Goal: Task Accomplishment & Management: Manage account settings

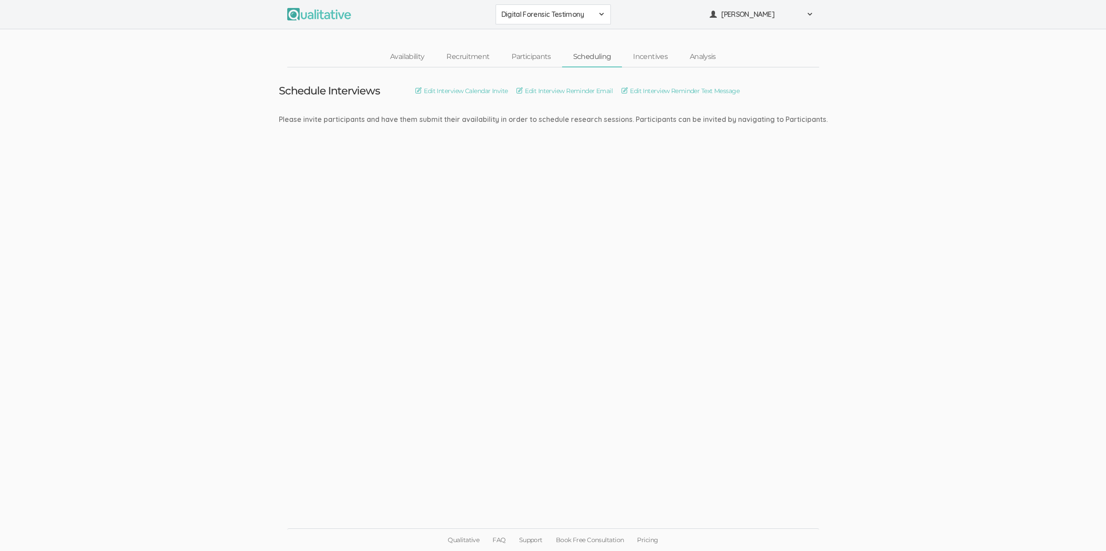
click at [541, 13] on span "Digital Forensic Testimony" at bounding box center [547, 14] width 92 height 10
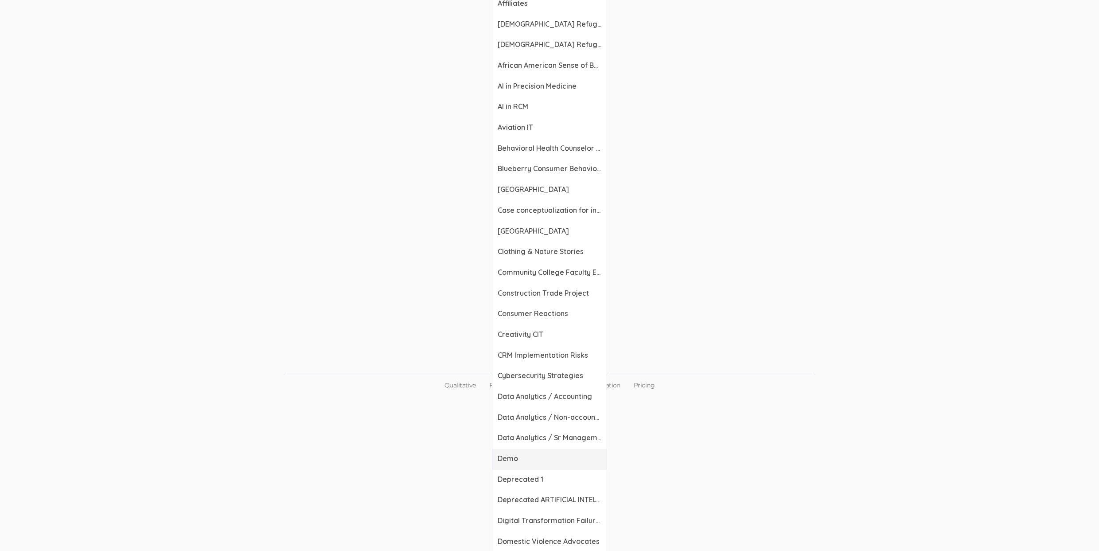
scroll to position [337, 0]
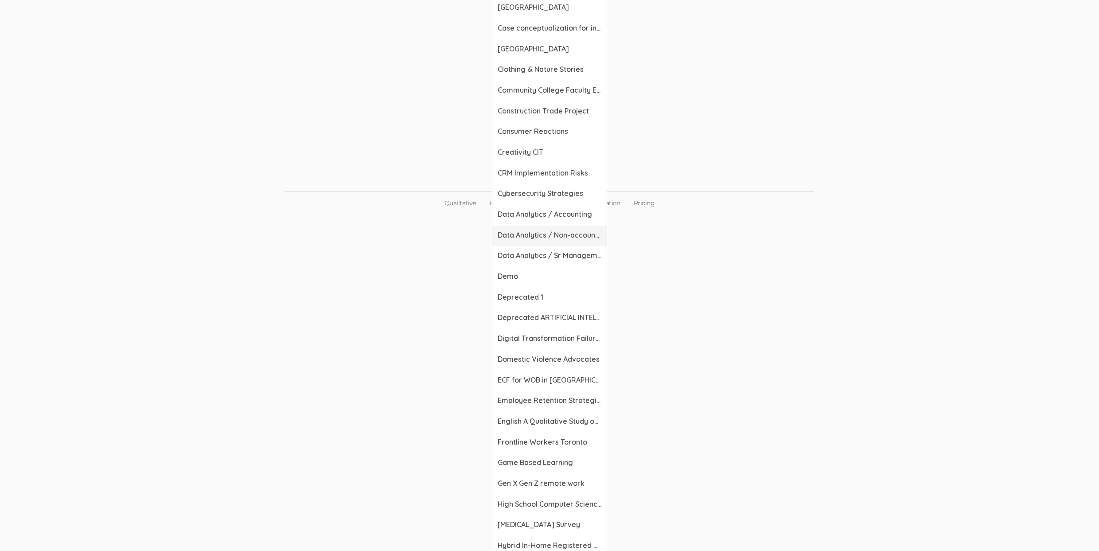
click at [563, 238] on span "Data Analytics / Non-accounting" at bounding box center [550, 235] width 104 height 10
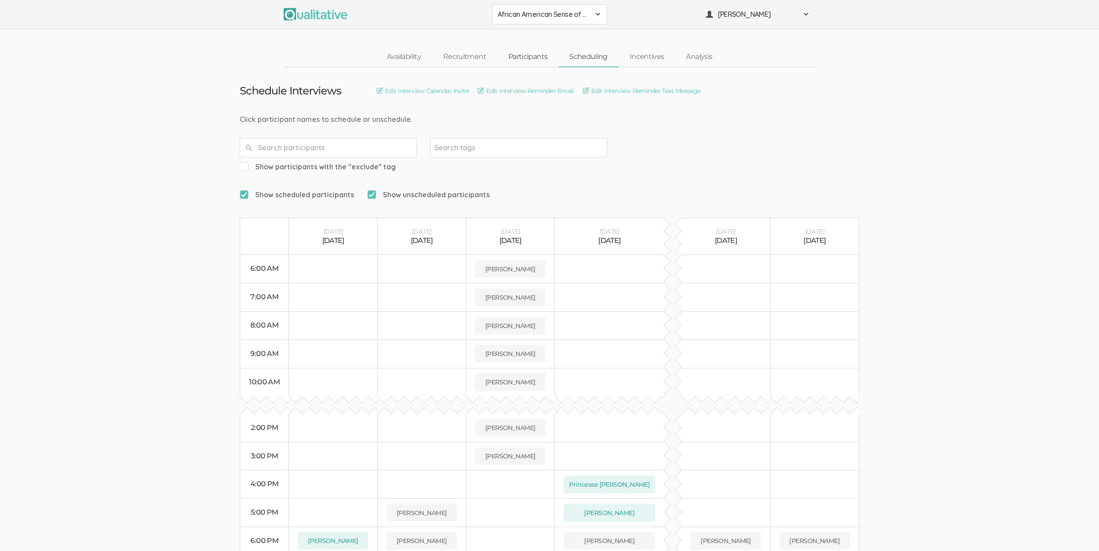
click at [540, 56] on link "Participants" at bounding box center [527, 56] width 61 height 19
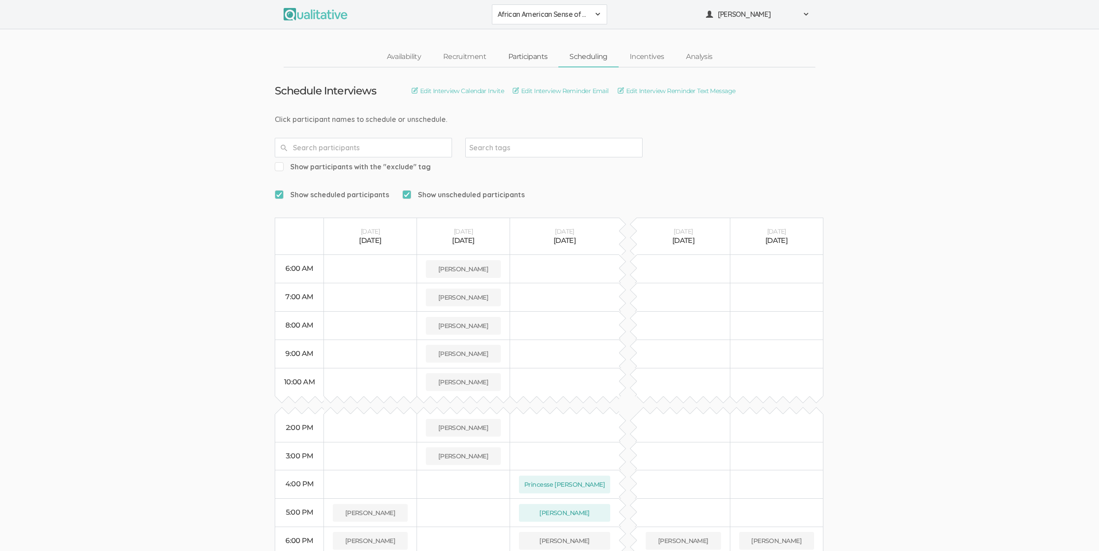
click at [514, 63] on link "Participants" at bounding box center [527, 56] width 61 height 19
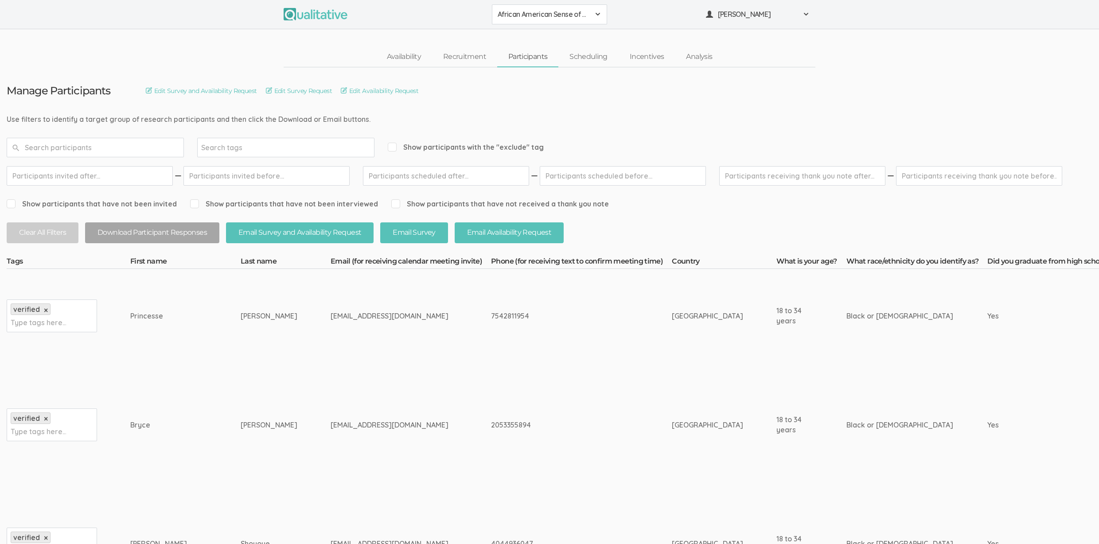
click at [331, 311] on div "appierre123@gmail.com" at bounding box center [394, 316] width 127 height 10
click at [331, 313] on div "appierre123@gmail.com" at bounding box center [394, 316] width 127 height 10
copy div "appierre123"
click at [331, 322] on td "appierre123@gmail.com" at bounding box center [411, 316] width 160 height 94
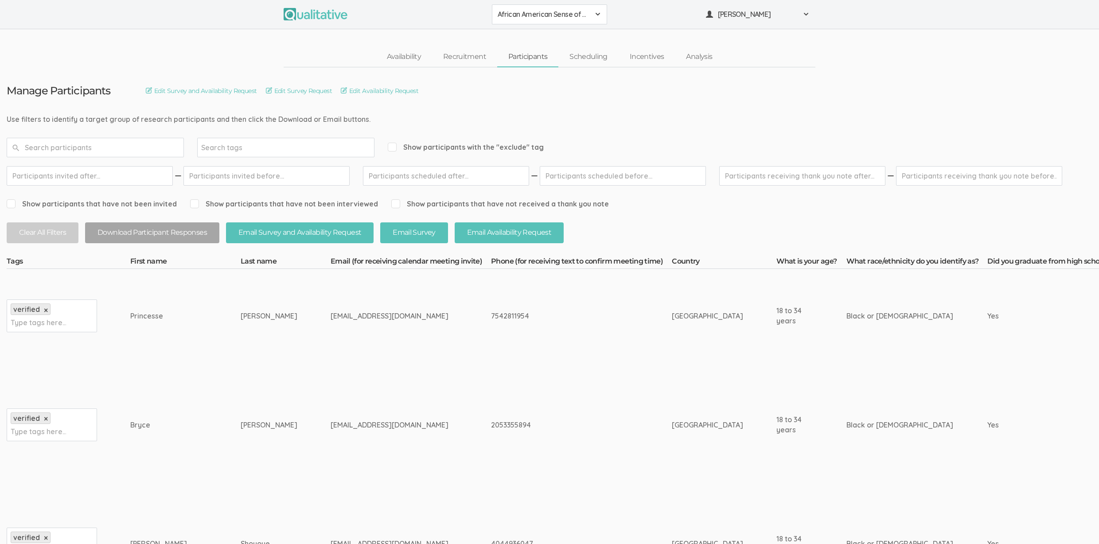
click at [331, 314] on div "appierre123@gmail.com" at bounding box center [394, 316] width 127 height 10
copy tr "appierre123@gmail.com"
click at [393, 317] on td "appierre123@gmail.com" at bounding box center [411, 316] width 160 height 94
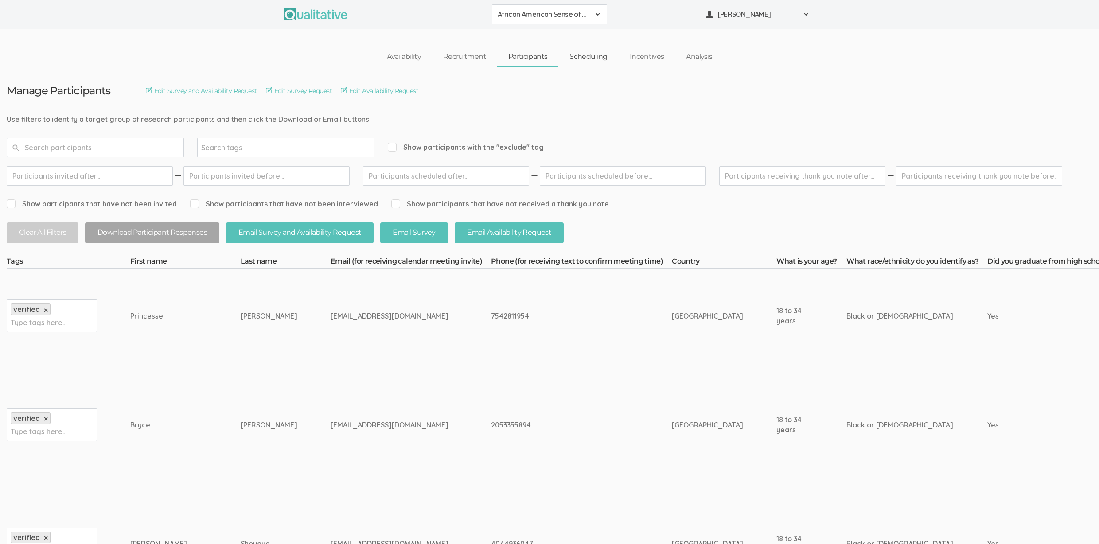
click at [605, 56] on link "Scheduling" at bounding box center [589, 56] width 60 height 19
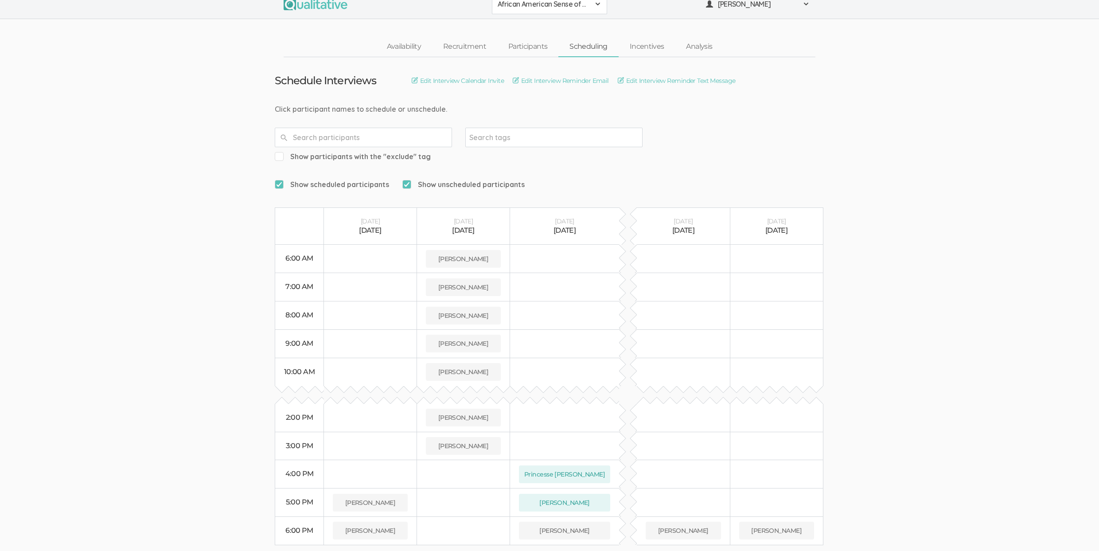
scroll to position [50, 0]
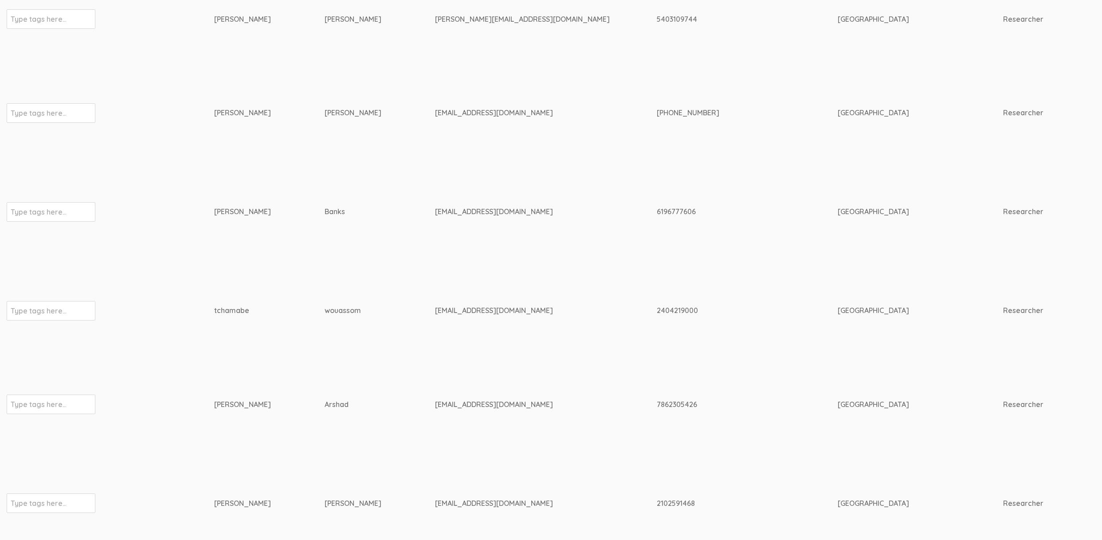
scroll to position [544, 0]
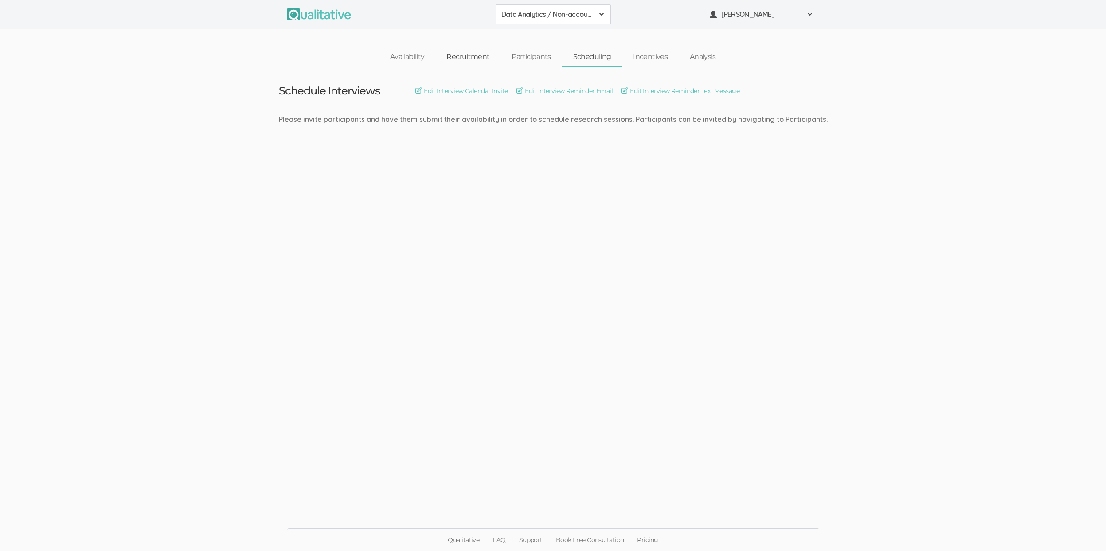
click at [476, 55] on link "Recruitment" at bounding box center [467, 56] width 65 height 19
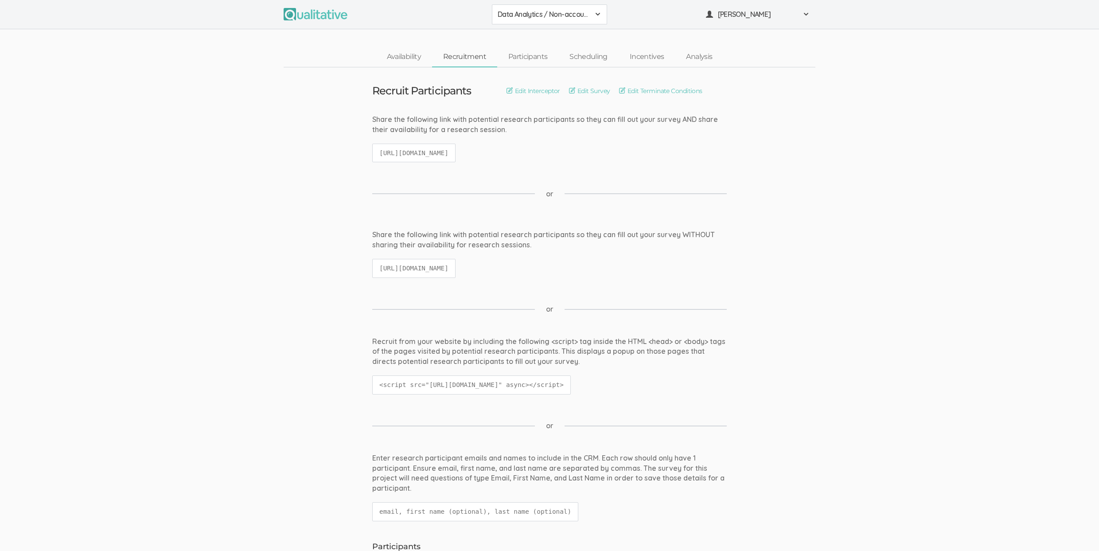
click at [456, 261] on code "[URL][DOMAIN_NAME]" at bounding box center [413, 268] width 83 height 19
click at [456, 262] on code "[URL][DOMAIN_NAME]" at bounding box center [413, 268] width 83 height 19
click at [456, 263] on code "[URL][DOMAIN_NAME]" at bounding box center [413, 268] width 83 height 19
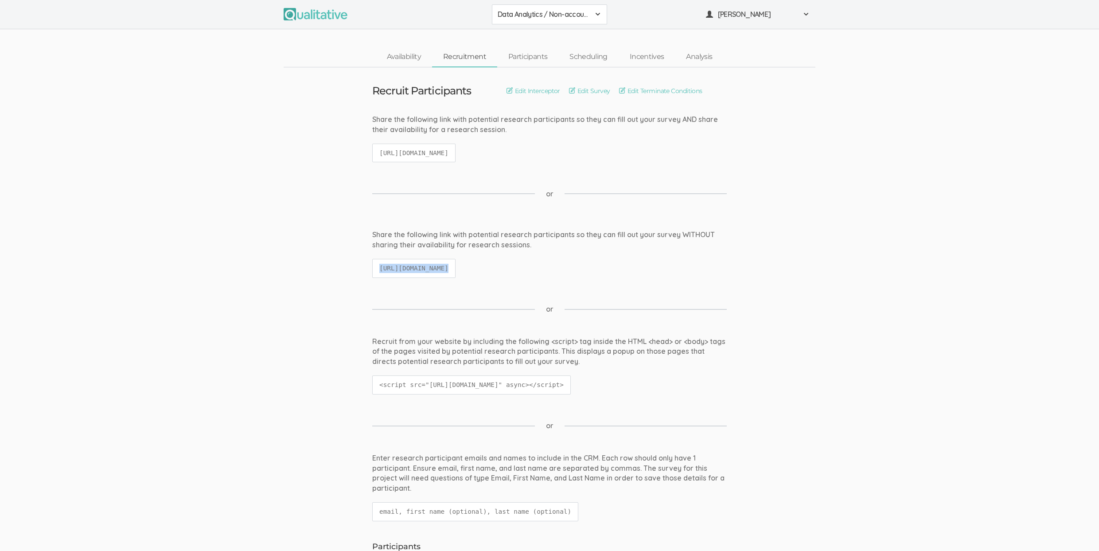
copy ui-view "[URL][DOMAIN_NAME]"
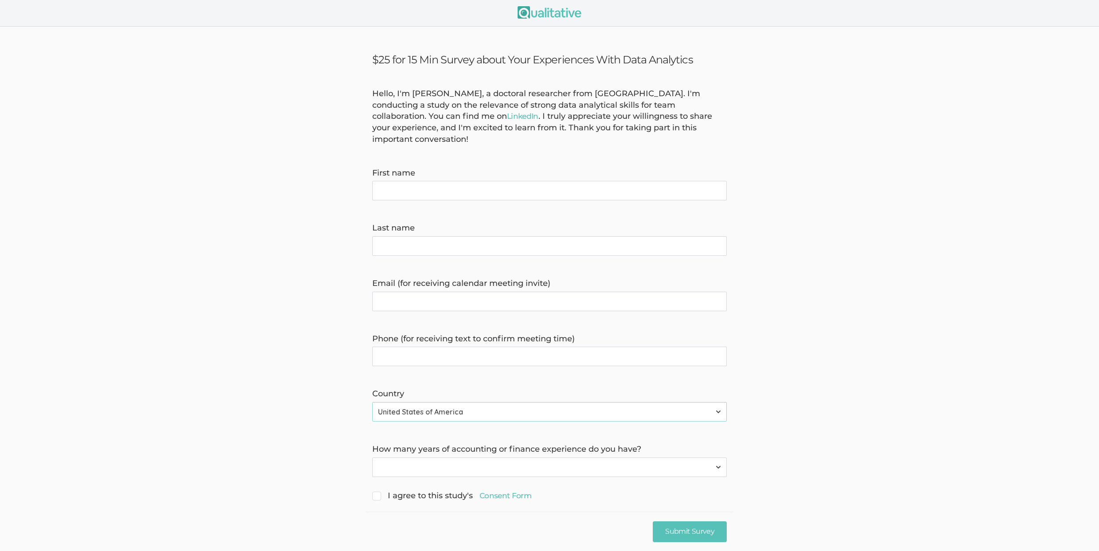
scroll to position [3, 0]
click at [484, 489] on link "Consent Form" at bounding box center [506, 494] width 52 height 11
click at [925, 153] on form "Hello, I'm [PERSON_NAME], a doctoral researcher from [GEOGRAPHIC_DATA]. I'm con…" at bounding box center [549, 293] width 1099 height 415
click at [507, 117] on link "LinkedIn" at bounding box center [522, 114] width 31 height 9
click at [908, 298] on form "Hello, I'm Linda Potts, a doctoral researcher from Liberty University. I'm cond…" at bounding box center [549, 293] width 1099 height 415
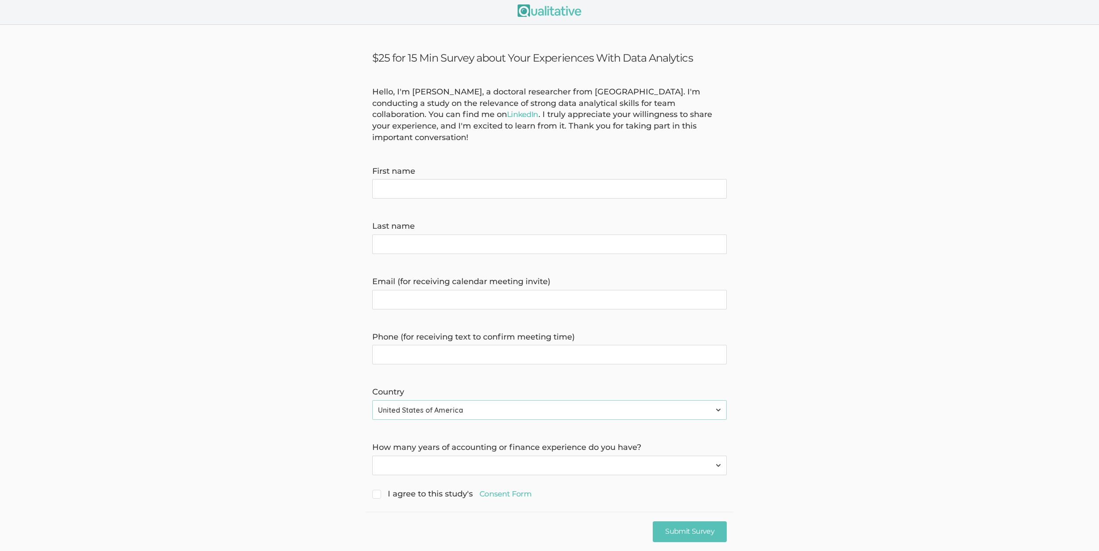
click at [457, 457] on select "None 1-4 years 5+ years" at bounding box center [549, 466] width 355 height 20
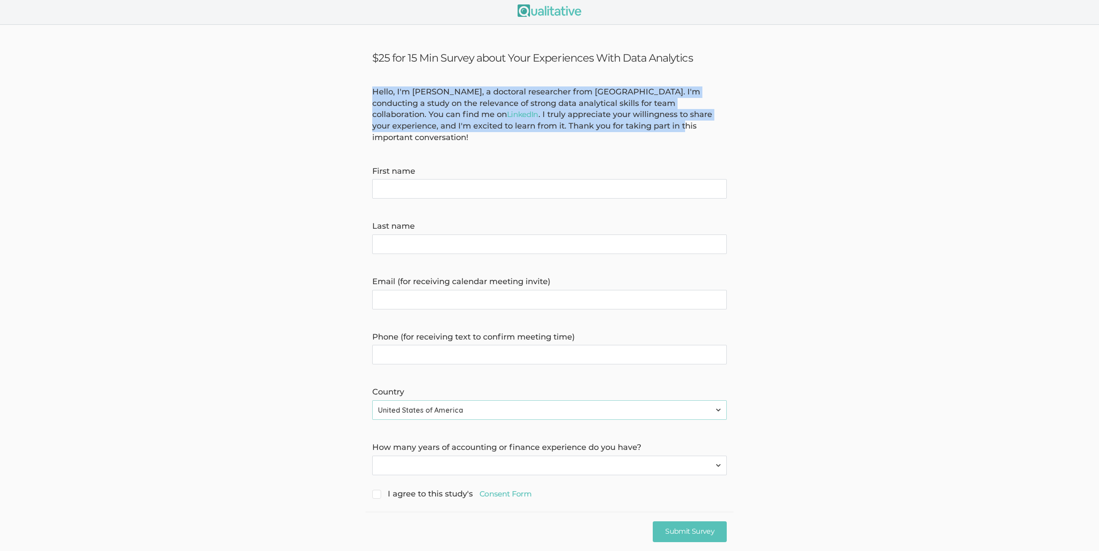
drag, startPoint x: 587, startPoint y: 124, endPoint x: 507, endPoint y: 75, distance: 93.7
click at [507, 75] on ui-view "$25 for 15 Min Survey about Your Experiences With Data Analytics Hello, I'm Lin…" at bounding box center [549, 294] width 1099 height 538
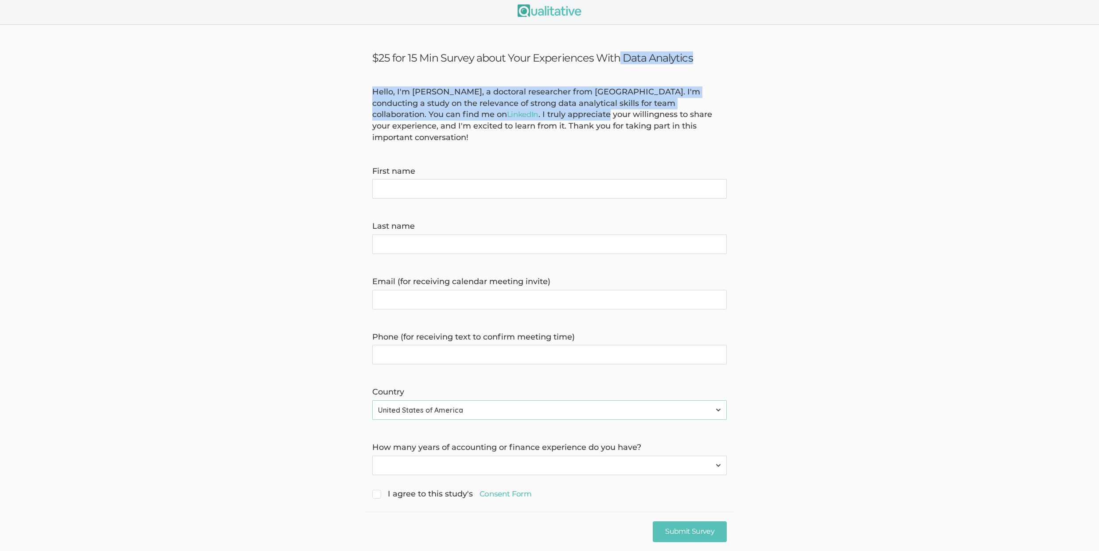
drag, startPoint x: 509, startPoint y: 54, endPoint x: 521, endPoint y: 117, distance: 63.8
click at [521, 117] on ui-view "$25 for 15 Min Survey about Your Experiences With Data Analytics Hello, I'm Lin…" at bounding box center [549, 294] width 1099 height 538
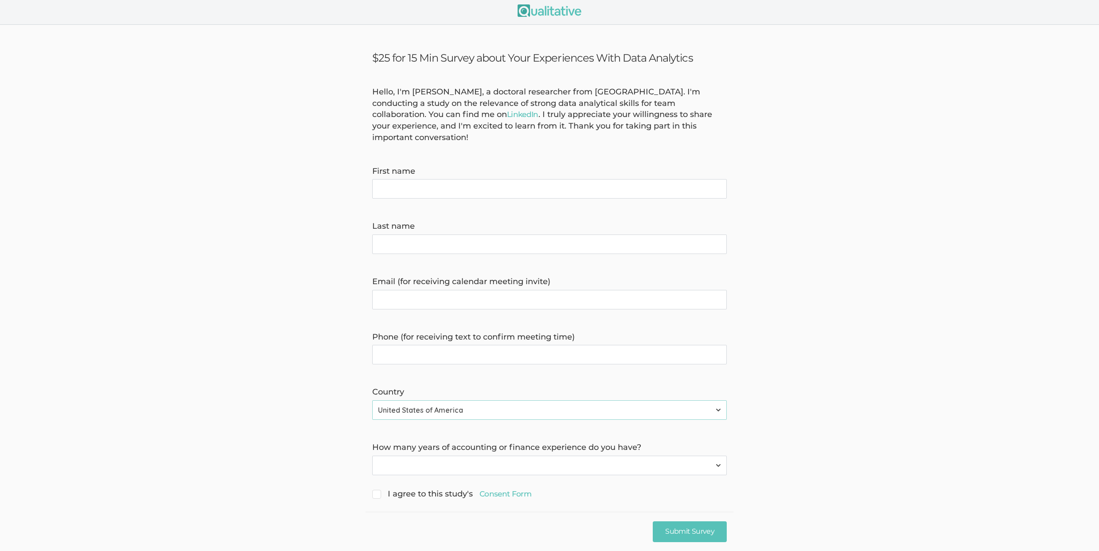
click at [521, 116] on div "Hello, I'm Linda Potts, a doctoral researcher from Liberty University. I'm cond…" at bounding box center [550, 114] width 368 height 57
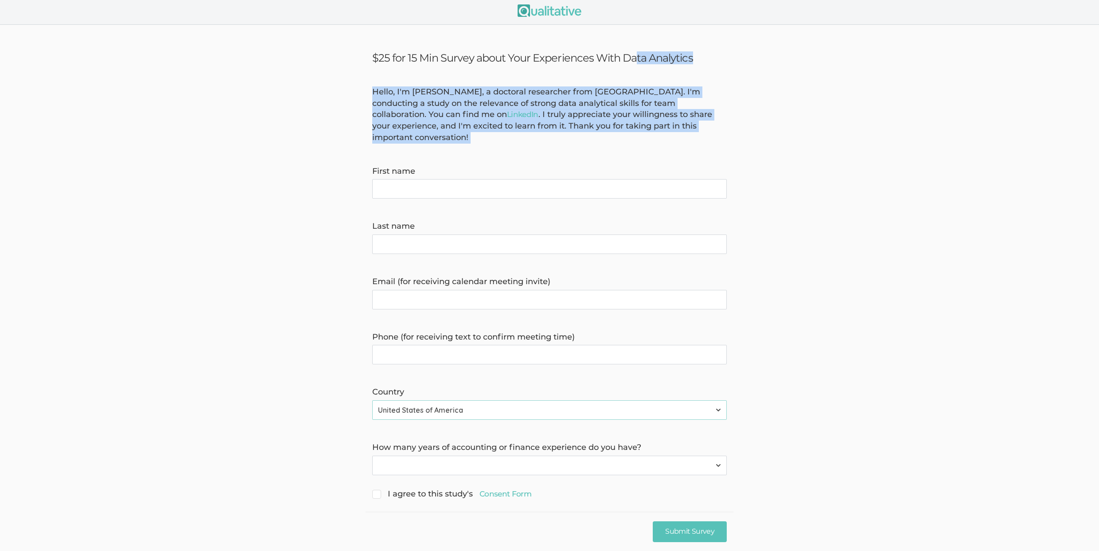
drag, startPoint x: 572, startPoint y: 108, endPoint x: 528, endPoint y: 57, distance: 67.9
click at [528, 57] on ui-view "$25 for 15 Min Survey about Your Experiences With Data Analytics Hello, I'm Lin…" at bounding box center [549, 294] width 1099 height 538
click at [528, 57] on h3 "$25 for 15 Min Survey about Your Experiences With Data Analytics" at bounding box center [549, 57] width 355 height 13
drag, startPoint x: 528, startPoint y: 57, endPoint x: 505, endPoint y: 123, distance: 69.7
click at [505, 123] on ui-view "$25 for 15 Min Survey about Your Experiences With Data Analytics Hello, I'm Lin…" at bounding box center [549, 294] width 1099 height 538
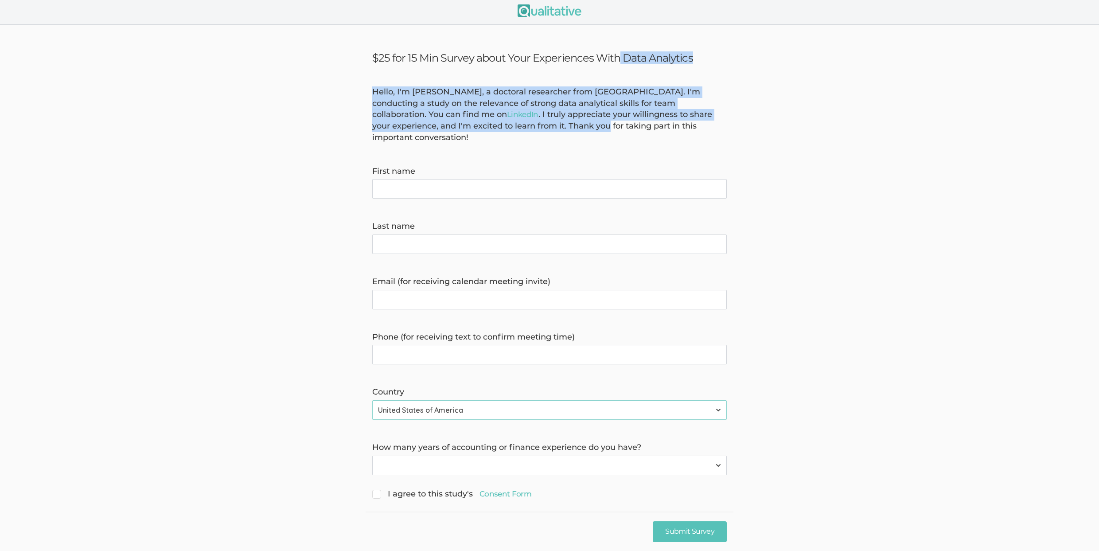
click at [505, 122] on div "Hello, I'm Linda Potts, a doctoral researcher from Liberty University. I'm cond…" at bounding box center [550, 114] width 368 height 57
drag, startPoint x: 525, startPoint y: 115, endPoint x: 536, endPoint y: 59, distance: 57.4
click at [536, 59] on ui-view "$25 for 15 Min Survey about Your Experiences With Data Analytics Hello, I'm Lin…" at bounding box center [549, 294] width 1099 height 538
click at [536, 59] on h3 "$25 for 15 Min Survey about Your Experiences With Data Analytics" at bounding box center [549, 57] width 355 height 13
drag, startPoint x: 536, startPoint y: 59, endPoint x: 492, endPoint y: 126, distance: 80.7
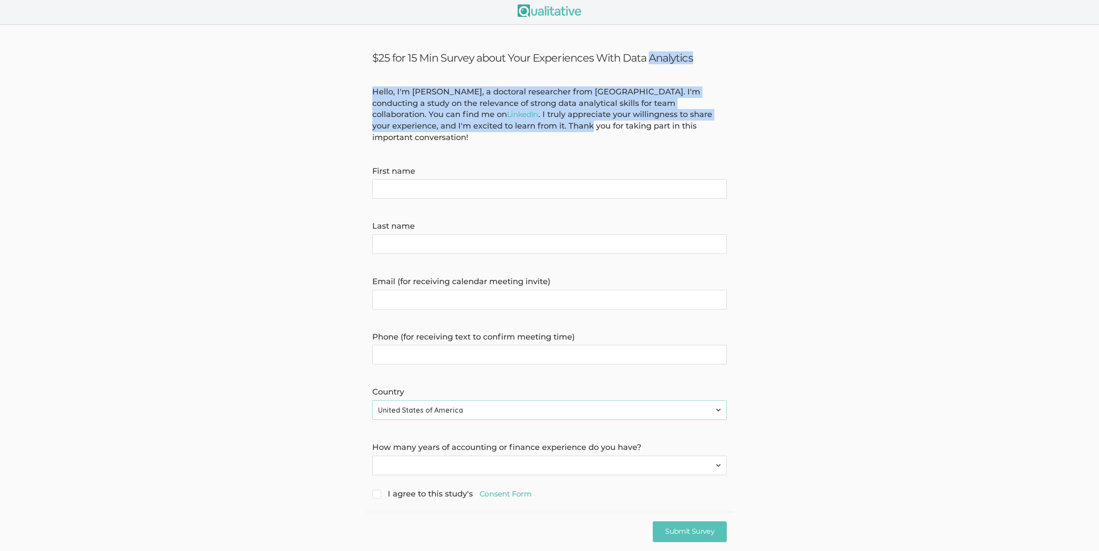
click at [492, 126] on ui-view "$25 for 15 Min Survey about Your Experiences With Data Analytics Hello, I'm Lin…" at bounding box center [549, 294] width 1099 height 538
click at [492, 125] on div "Hello, I'm Linda Potts, a doctoral researcher from Liberty University. I'm cond…" at bounding box center [550, 114] width 368 height 57
drag, startPoint x: 492, startPoint y: 126, endPoint x: 527, endPoint y: 62, distance: 73.2
click at [527, 62] on ui-view "$25 for 15 Min Survey about Your Experiences With Data Analytics Hello, I'm Lin…" at bounding box center [549, 294] width 1099 height 538
click at [527, 62] on h3 "$25 for 15 Min Survey about Your Experiences With Data Analytics" at bounding box center [549, 57] width 355 height 13
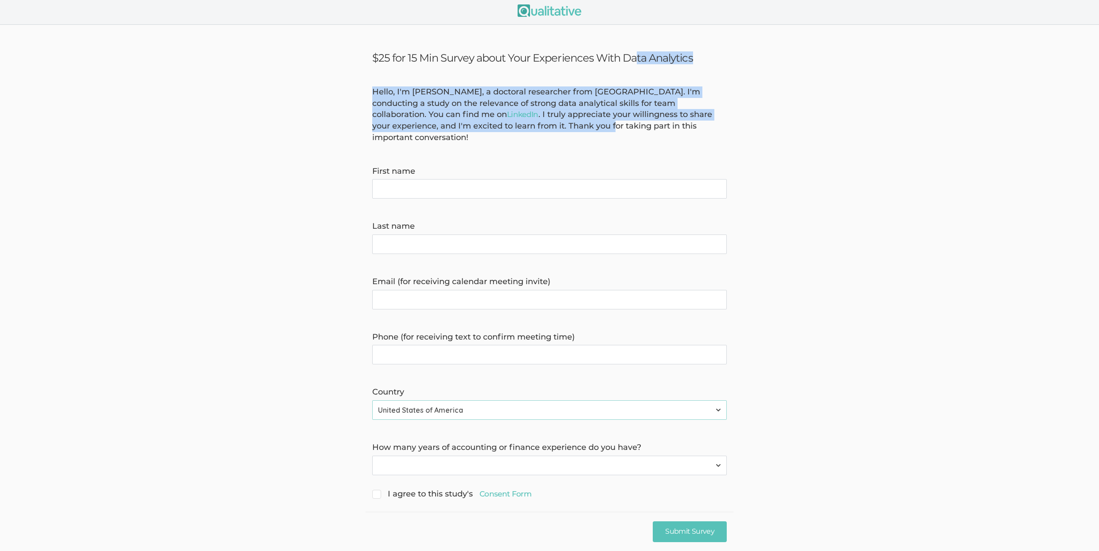
drag, startPoint x: 527, startPoint y: 63, endPoint x: 517, endPoint y: 126, distance: 64.6
click at [517, 126] on ui-view "$25 for 15 Min Survey about Your Experiences With Data Analytics Hello, I'm Lin…" at bounding box center [549, 294] width 1099 height 538
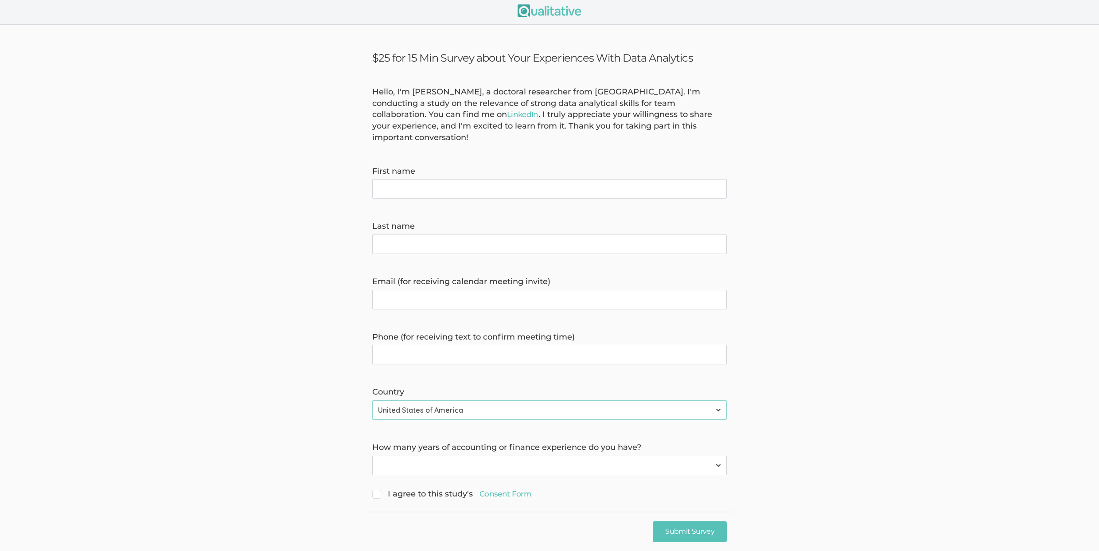
click at [517, 126] on div "Hello, I'm Linda Potts, a doctoral researcher from Liberty University. I'm cond…" at bounding box center [550, 114] width 368 height 57
click at [571, 123] on div "Hello, I'm Linda Potts, a doctoral researcher from Liberty University. I'm cond…" at bounding box center [550, 114] width 368 height 57
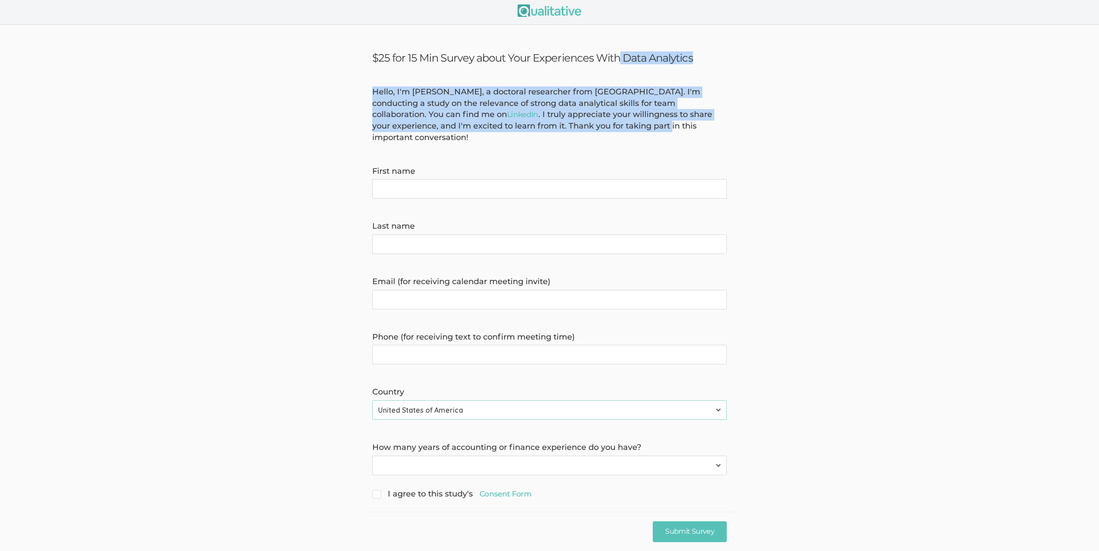
drag, startPoint x: 571, startPoint y: 123, endPoint x: 518, endPoint y: 58, distance: 83.9
click at [518, 58] on ui-view "$25 for 15 Min Survey about Your Experiences With Data Analytics Hello, I'm Lin…" at bounding box center [549, 294] width 1099 height 538
click at [519, 58] on h3 "$25 for 15 Min Survey about Your Experiences With Data Analytics" at bounding box center [549, 57] width 355 height 13
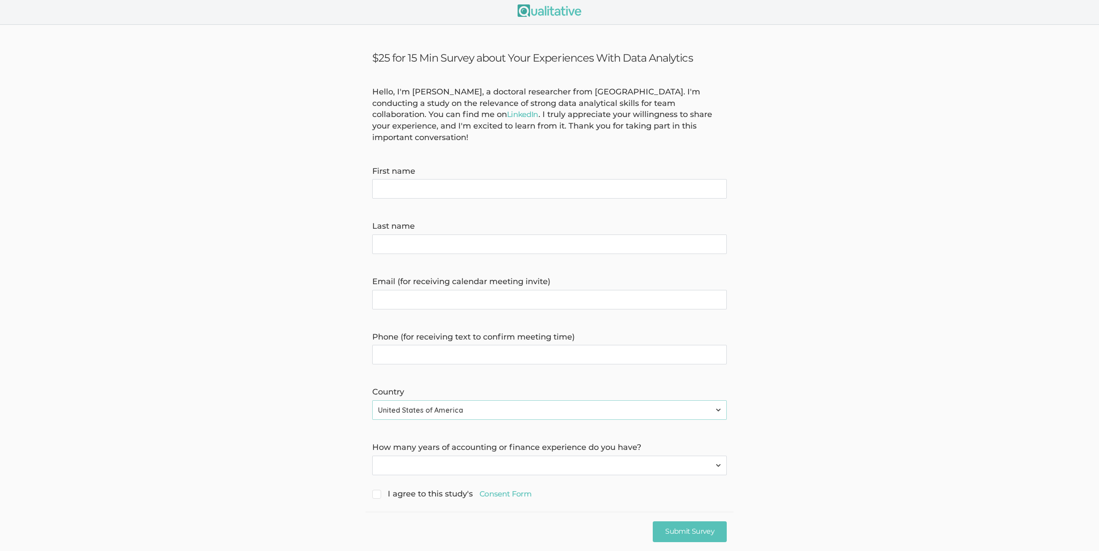
click at [512, 456] on select "None 1-4 years 5+ years" at bounding box center [549, 466] width 355 height 20
drag, startPoint x: 622, startPoint y: 429, endPoint x: 622, endPoint y: 433, distance: 4.5
click at [622, 429] on form "Hello, I'm Linda Potts, a doctoral researcher from Liberty University. I'm cond…" at bounding box center [549, 293] width 1099 height 415
drag, startPoint x: 621, startPoint y: 435, endPoint x: 497, endPoint y: 427, distance: 123.9
click at [497, 427] on form "Hello, I'm Linda Potts, a doctoral researcher from Liberty University. I'm cond…" at bounding box center [549, 293] width 1099 height 415
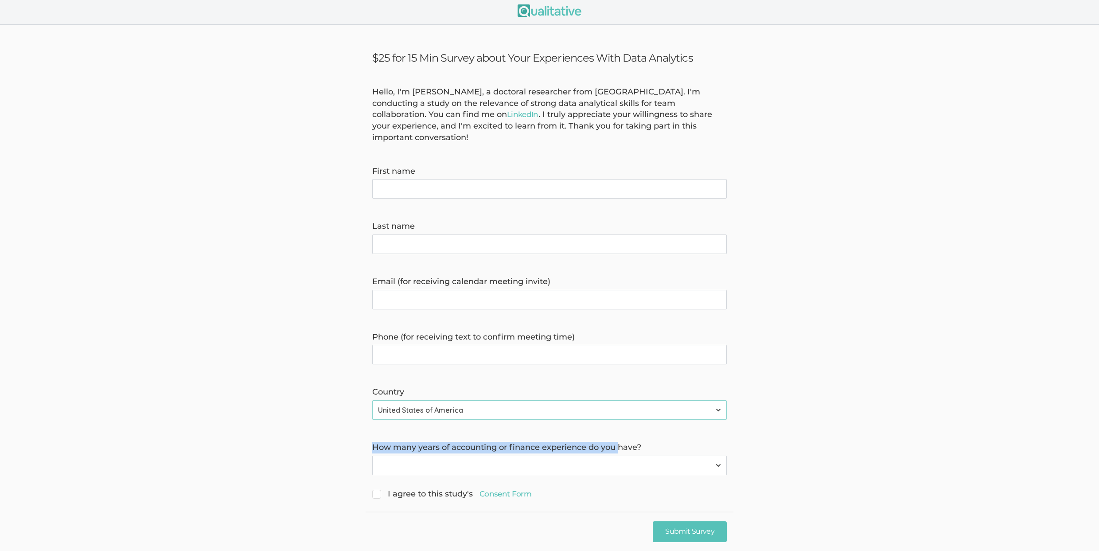
click at [497, 427] on form "Hello, I'm Linda Potts, a doctoral researcher from Liberty University. I'm cond…" at bounding box center [549, 293] width 1099 height 415
click at [493, 456] on select "None 1-4 years 5+ years" at bounding box center [549, 466] width 355 height 20
click at [414, 442] on label "How many years of accounting or finance experience do you have?" at bounding box center [549, 448] width 355 height 12
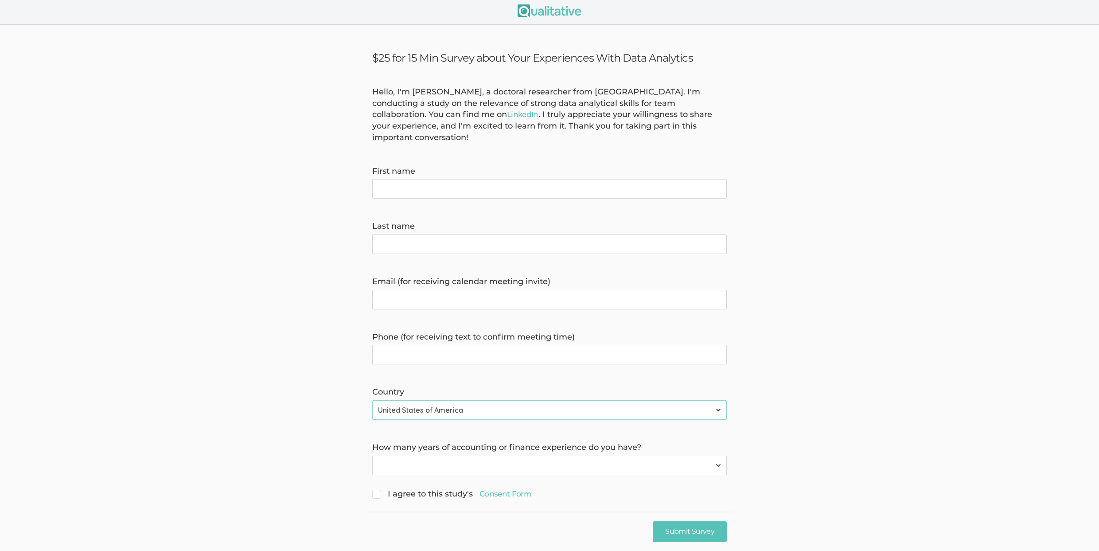
click at [849, 171] on form "Hello, I'm Linda Potts, a doctoral researcher from Liberty University. I'm cond…" at bounding box center [549, 293] width 1099 height 415
click at [119, 195] on form "Hello, I'm Linda Potts, a doctoral researcher from Liberty University. I'm cond…" at bounding box center [549, 293] width 1099 height 415
click at [404, 332] on label "Phone (for receiving text to confirm meeting time)" at bounding box center [549, 338] width 355 height 12
click at [404, 345] on time\) "Phone (for receiving text to confirm meeting time)" at bounding box center [549, 355] width 355 height 20
drag, startPoint x: 399, startPoint y: 324, endPoint x: 532, endPoint y: 321, distance: 133.5
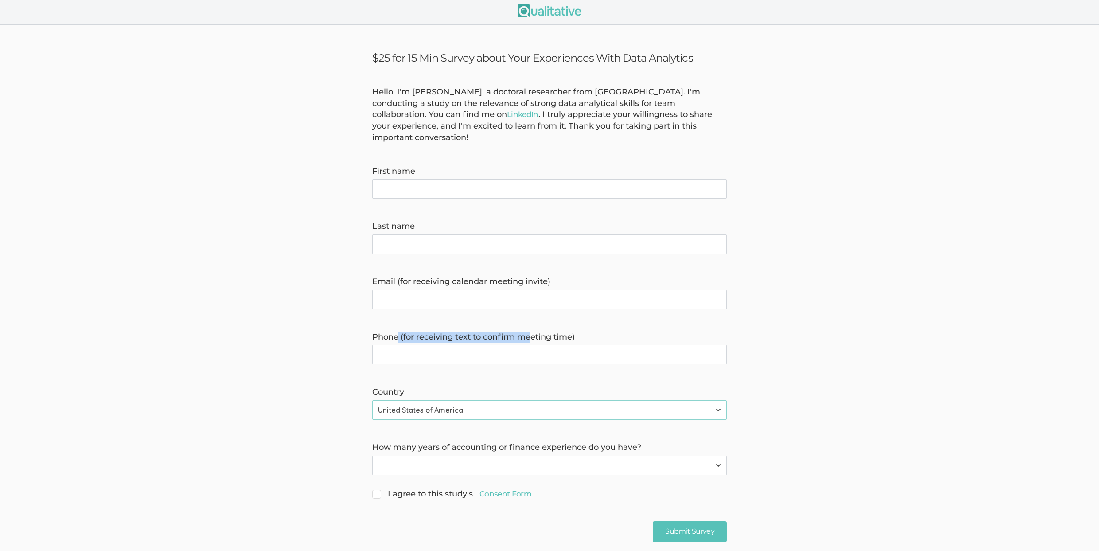
click at [532, 332] on label "Phone (for receiving text to confirm meeting time)" at bounding box center [549, 338] width 355 height 12
click at [532, 345] on time\) "Phone (for receiving text to confirm meeting time)" at bounding box center [549, 355] width 355 height 20
drag, startPoint x: 561, startPoint y: 327, endPoint x: 387, endPoint y: 326, distance: 173.8
click at [387, 332] on label "Phone (for receiving text to confirm meeting time)" at bounding box center [549, 338] width 355 height 12
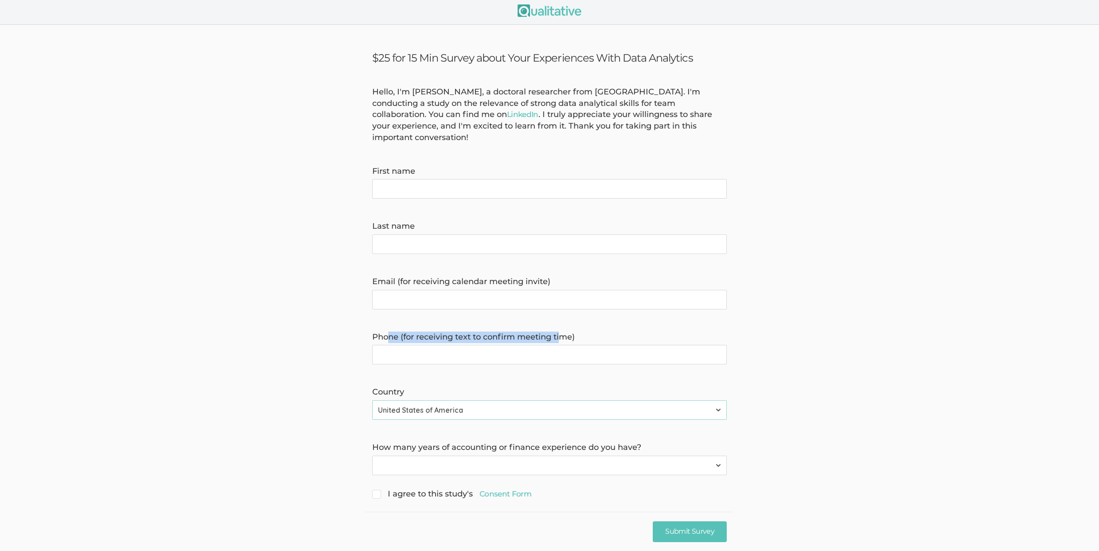
click at [387, 332] on label "Phone (for receiving text to confirm meeting time)" at bounding box center [549, 338] width 355 height 12
click at [387, 345] on time\) "Phone (for receiving text to confirm meeting time)" at bounding box center [549, 355] width 355 height 20
click at [292, 260] on form "Hello, I'm Linda Potts, a doctoral researcher from Liberty University. I'm cond…" at bounding box center [549, 293] width 1099 height 415
click at [862, 215] on form "Hello, I'm Linda Potts, a doctoral researcher from Liberty University. I'm cond…" at bounding box center [549, 293] width 1099 height 415
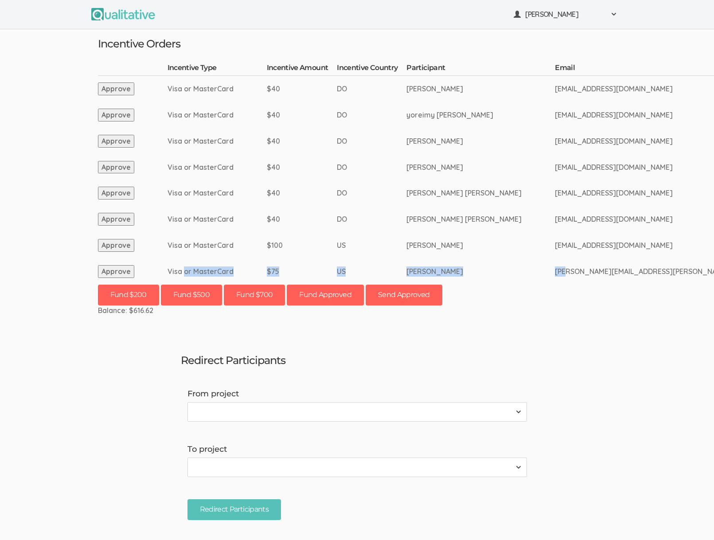
drag, startPoint x: 557, startPoint y: 272, endPoint x: 184, endPoint y: 272, distance: 373.7
click at [184, 272] on td "Visa or MasterCard" at bounding box center [217, 271] width 99 height 26
drag, startPoint x: 185, startPoint y: 271, endPoint x: 575, endPoint y: 271, distance: 390.1
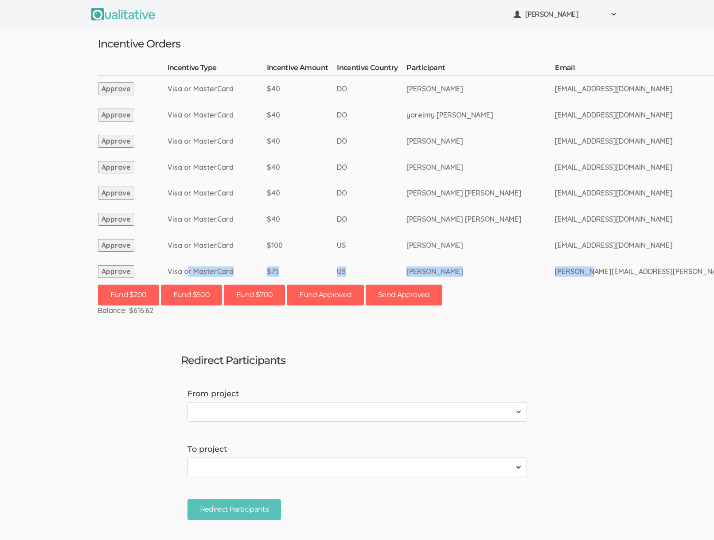
click at [576, 270] on td "david.m.pilarski@att.net" at bounding box center [666, 271] width 222 height 26
drag, startPoint x: 583, startPoint y: 271, endPoint x: 192, endPoint y: 270, distance: 391.0
click at [192, 270] on td "Visa or MasterCard" at bounding box center [217, 271] width 99 height 26
drag, startPoint x: 196, startPoint y: 271, endPoint x: 592, endPoint y: 273, distance: 395.9
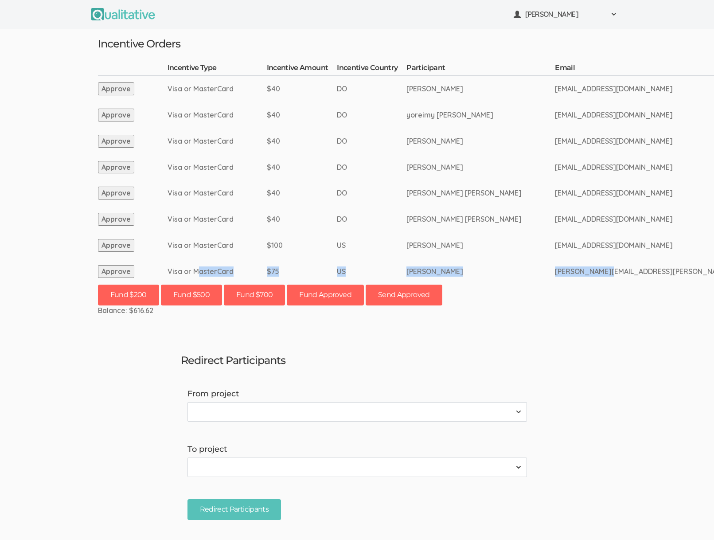
click at [592, 273] on td "david.m.pilarski@att.net" at bounding box center [666, 271] width 222 height 26
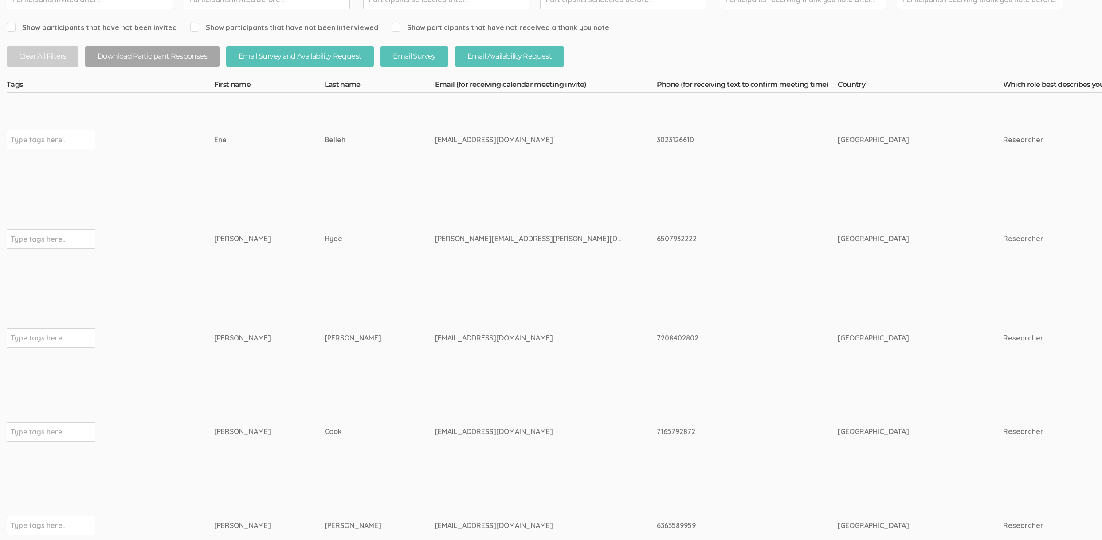
click at [657, 240] on div "6507932222" at bounding box center [731, 239] width 148 height 10
copy div "6507932222"
click at [282, 180] on td "Ene" at bounding box center [269, 139] width 110 height 94
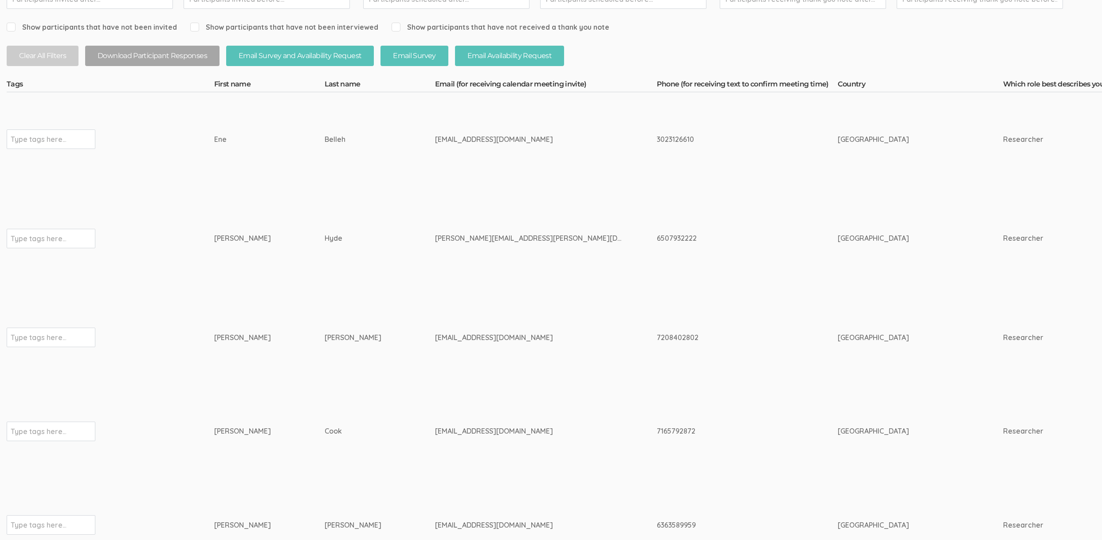
click at [435, 235] on div "david.hyde.1@vanderbilt.edu" at bounding box center [529, 238] width 188 height 10
click at [435, 236] on div "david.hyde.1@vanderbilt.edu" at bounding box center [529, 238] width 188 height 10
copy tr "david.hyde.1@vanderbilt.edu"
click at [657, 303] on td "7208402802" at bounding box center [747, 337] width 181 height 94
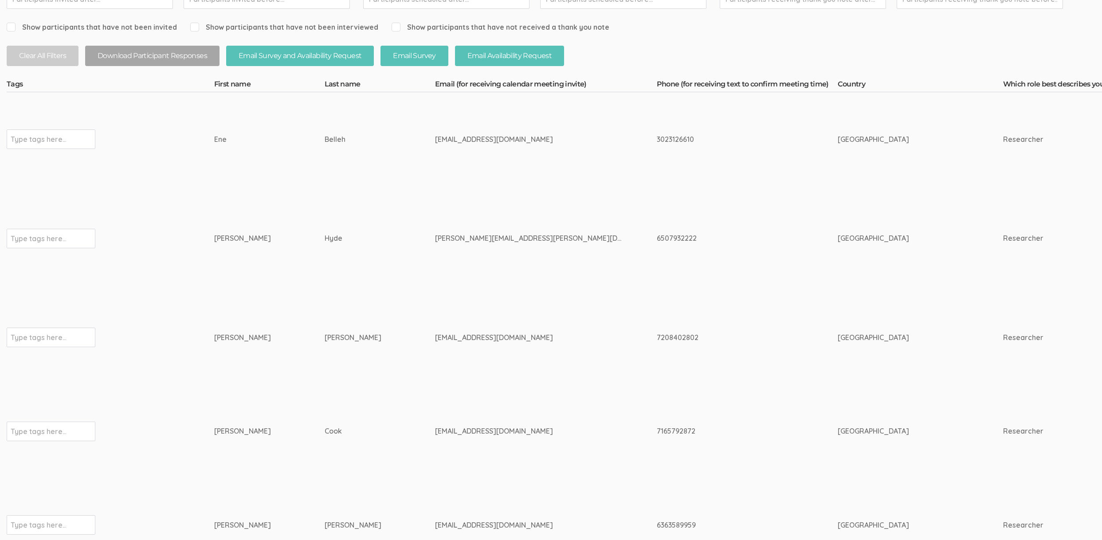
click at [435, 235] on div "david.hyde.1@vanderbilt.edu" at bounding box center [529, 238] width 188 height 10
copy tr "david.hyde.1@vanderbilt.edu"
click at [657, 201] on td "6507932222" at bounding box center [747, 238] width 181 height 105
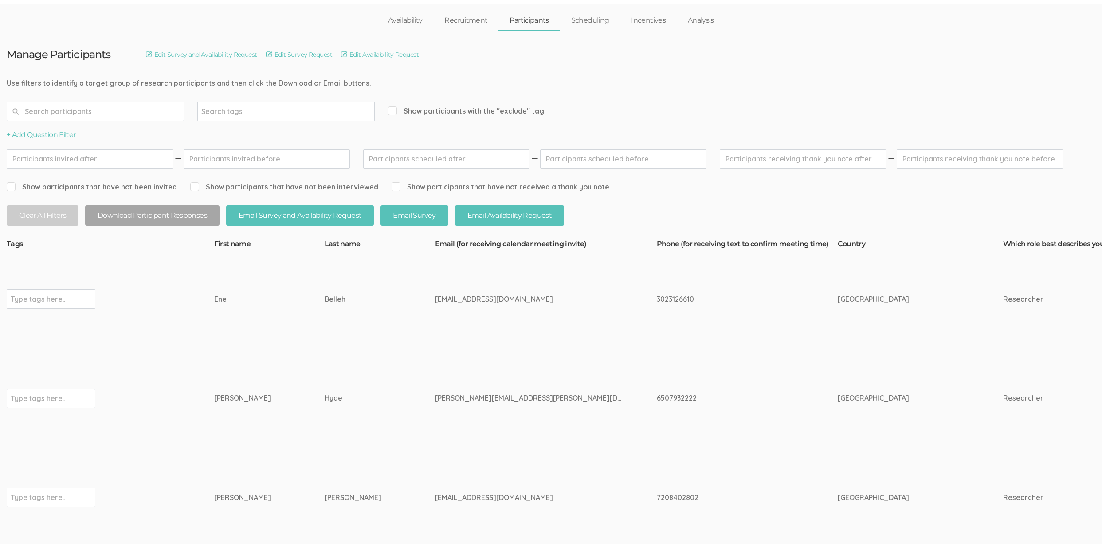
scroll to position [0, 0]
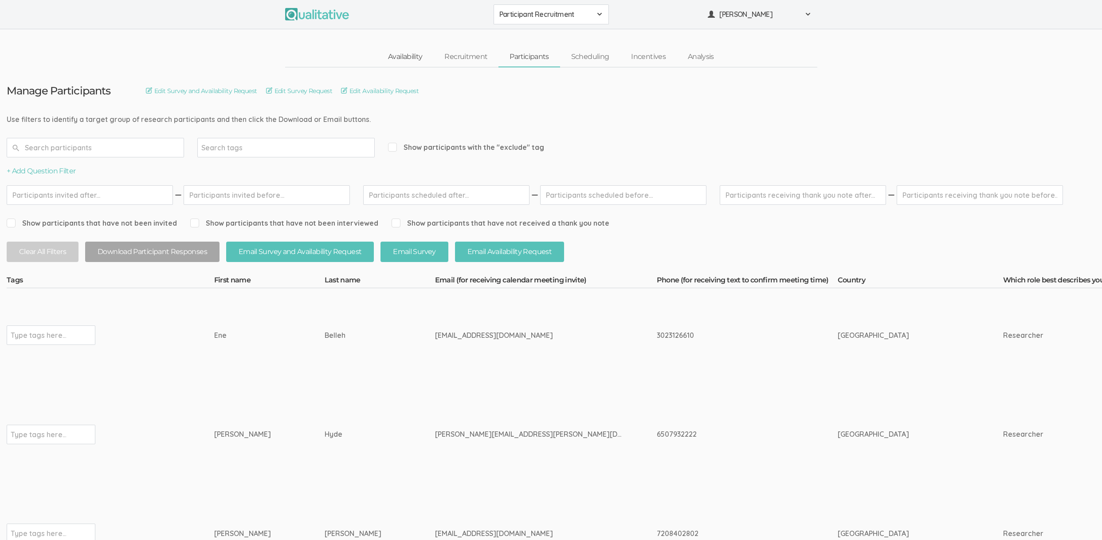
click at [391, 59] on link "Availability" at bounding box center [405, 56] width 56 height 19
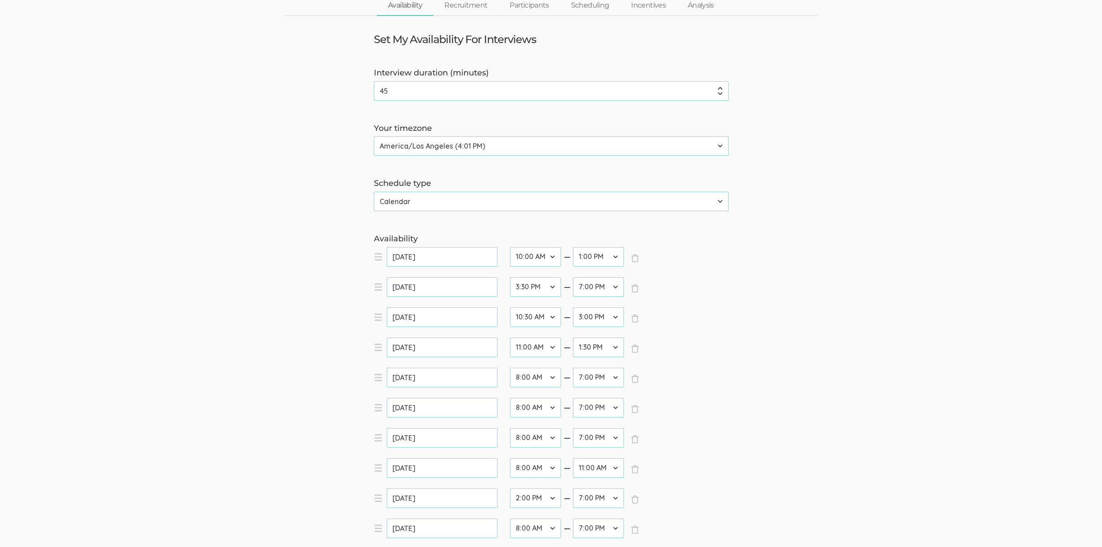
scroll to position [115, 0]
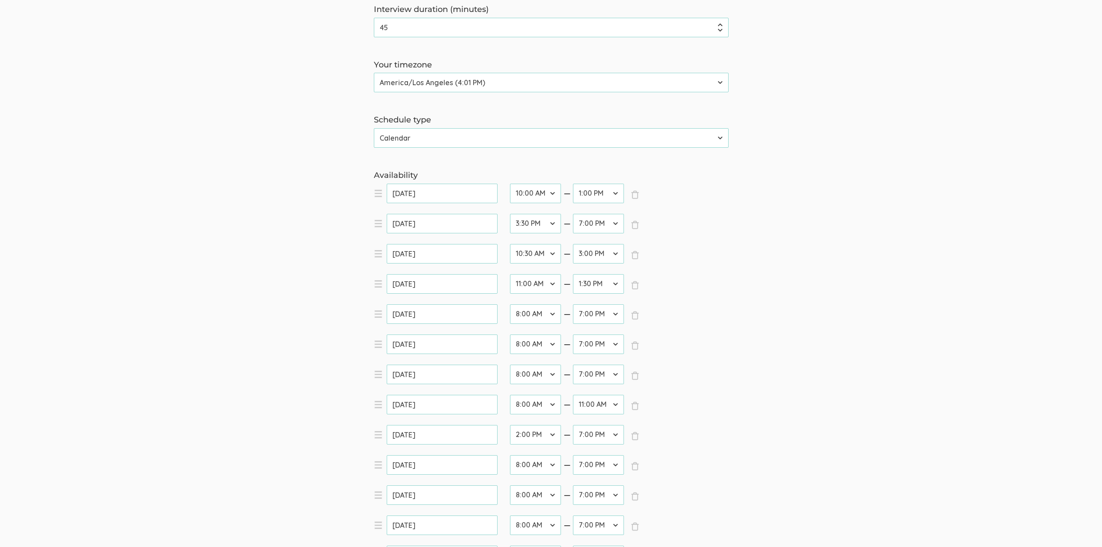
click at [591, 346] on select "12:00 AM 12:30 AM 1:00 AM 1:30 AM 2:00 AM 2:30 AM 3:00 AM 3:30 AM 4:00 AM 4:30 …" at bounding box center [598, 344] width 51 height 20
select select "27"
click at [573, 334] on select "12:00 AM 12:30 AM 1:00 AM 1:30 AM 2:00 AM 2:30 AM 3:00 AM 3:30 AM 4:00 AM 4:30 …" at bounding box center [598, 344] width 51 height 20
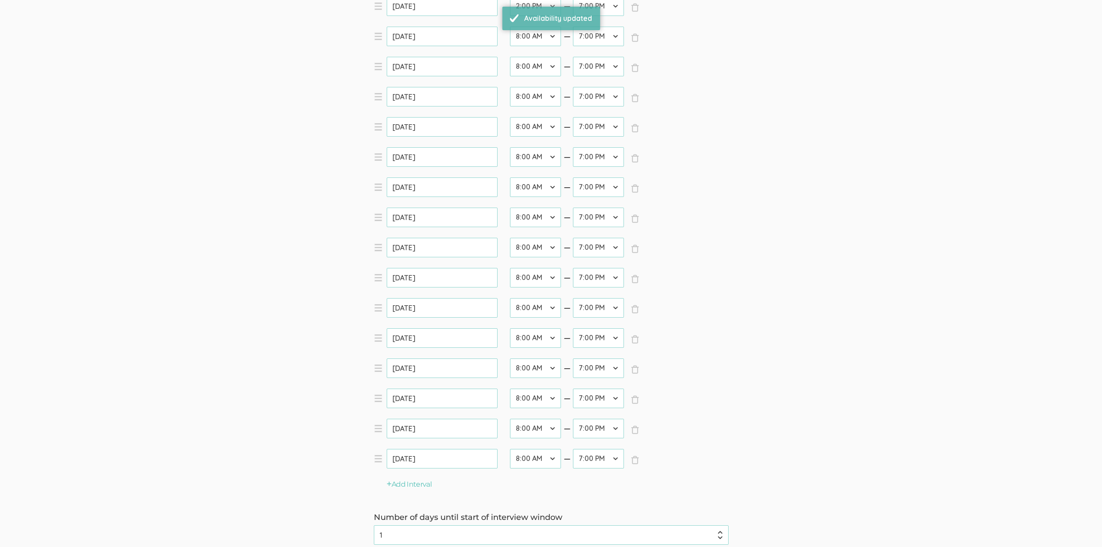
scroll to position [717, 0]
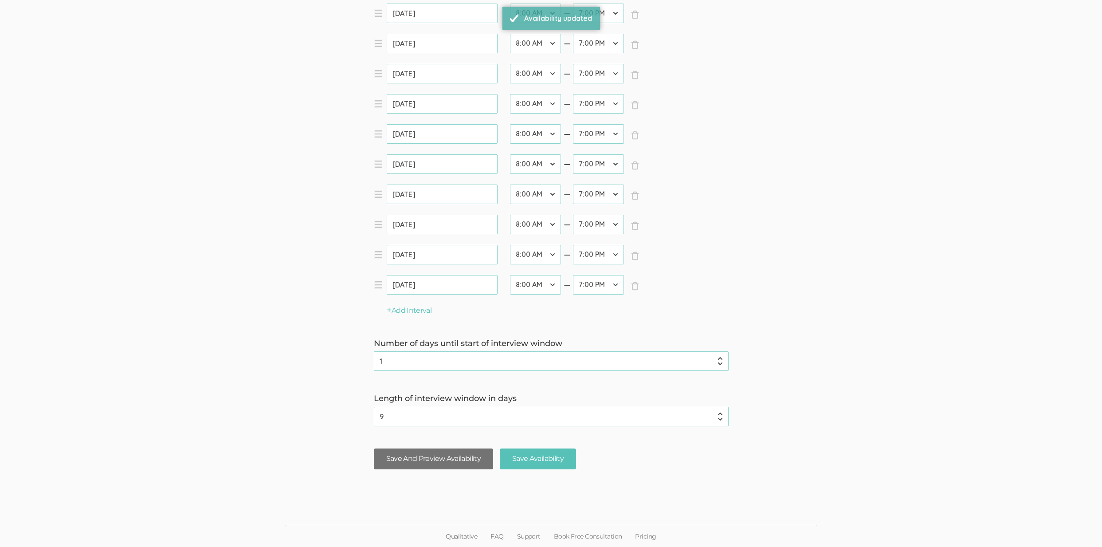
click at [400, 459] on button "Save And Preview Availability" at bounding box center [433, 458] width 119 height 21
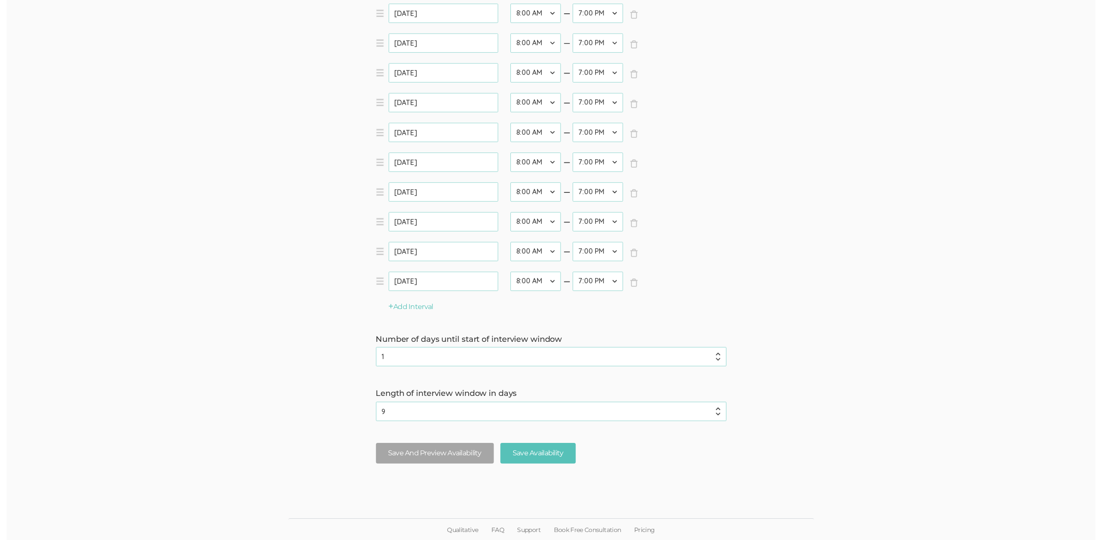
scroll to position [0, 0]
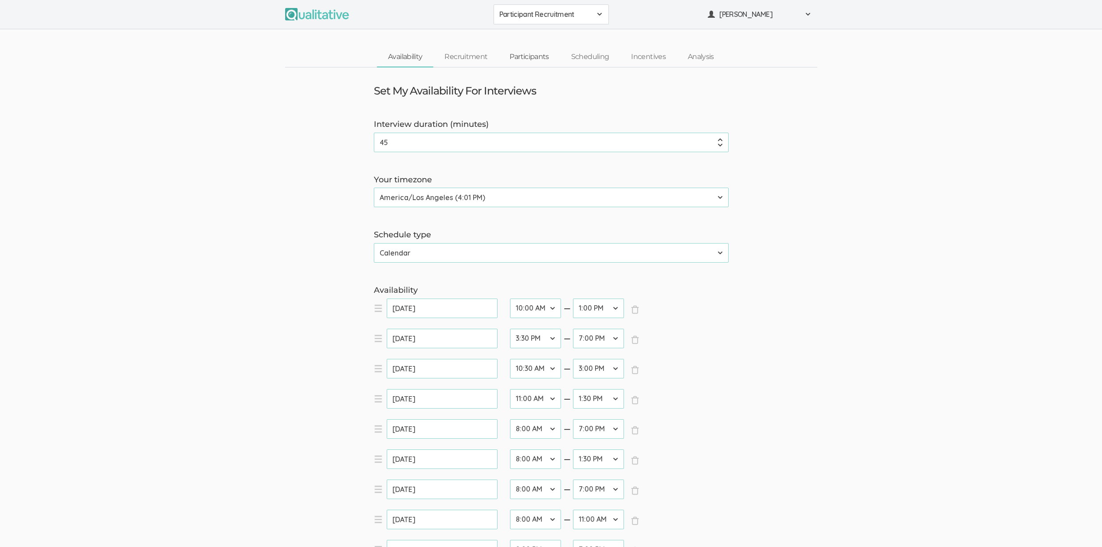
click at [523, 52] on link "Participants" at bounding box center [528, 56] width 61 height 19
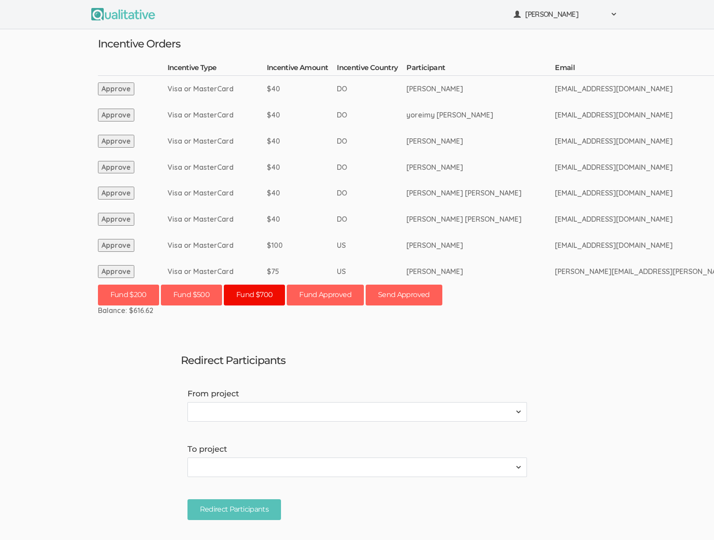
click at [246, 297] on button "Fund $700" at bounding box center [254, 295] width 61 height 21
click at [179, 295] on button "Fund $500" at bounding box center [191, 295] width 61 height 21
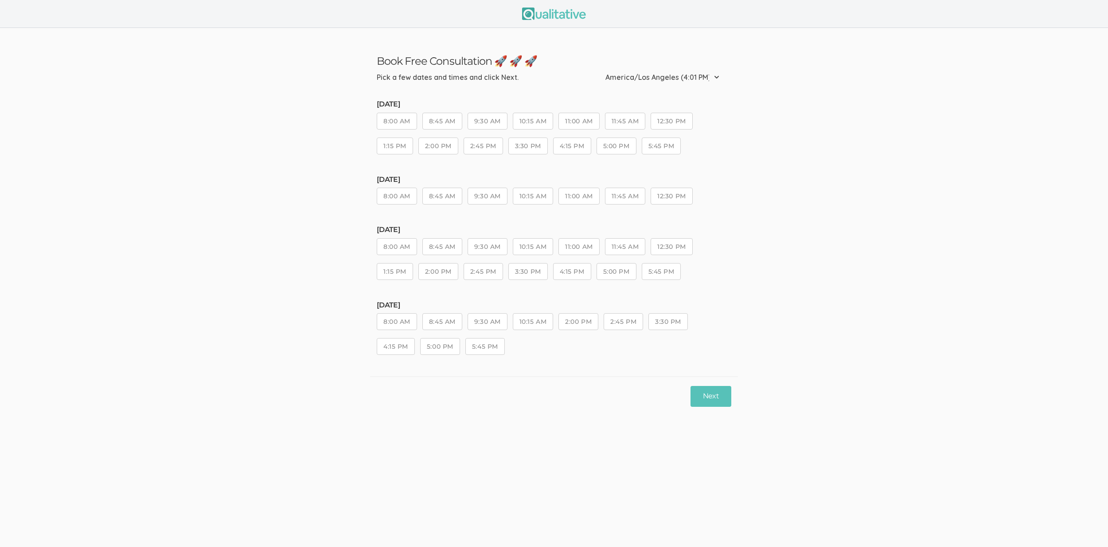
click at [170, 286] on ui-view "Book Free Consultation 🚀 🚀 🚀 Pick a few dates and times and click Next. Etc/GMT…" at bounding box center [554, 221] width 1108 height 387
click at [145, 322] on ui-view "Book Free Consultation 🚀 🚀 🚀 Pick a few dates and times and click Next. Etc/GMT…" at bounding box center [554, 221] width 1108 height 387
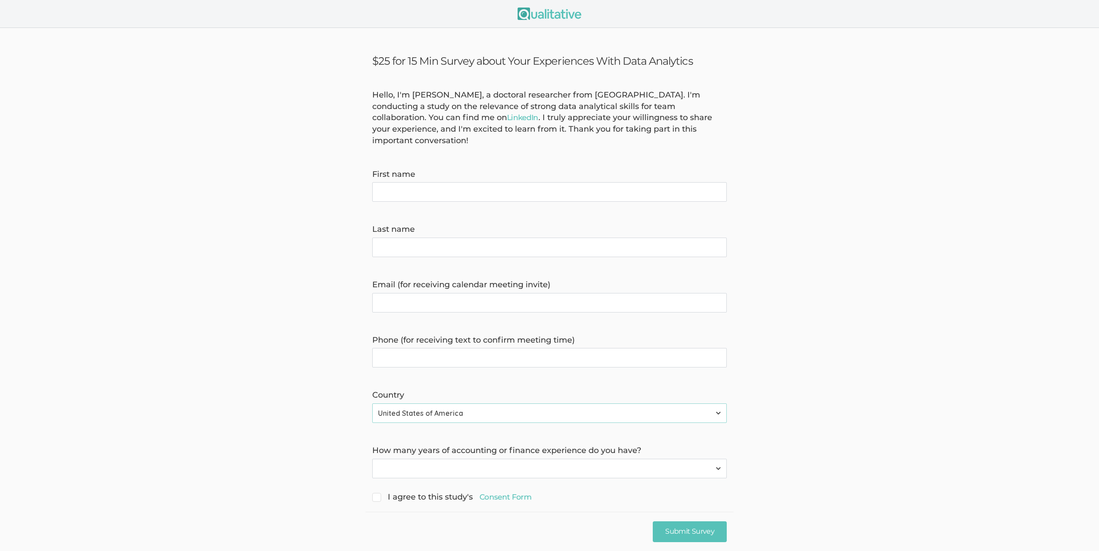
click at [153, 146] on form "Hello, I'm Linda Potts, a doctoral researcher from Liberty University. I'm cond…" at bounding box center [549, 297] width 1099 height 415
click at [161, 234] on form "Hello, I'm Linda Potts, a doctoral researcher from Liberty University. I'm cond…" at bounding box center [549, 297] width 1099 height 415
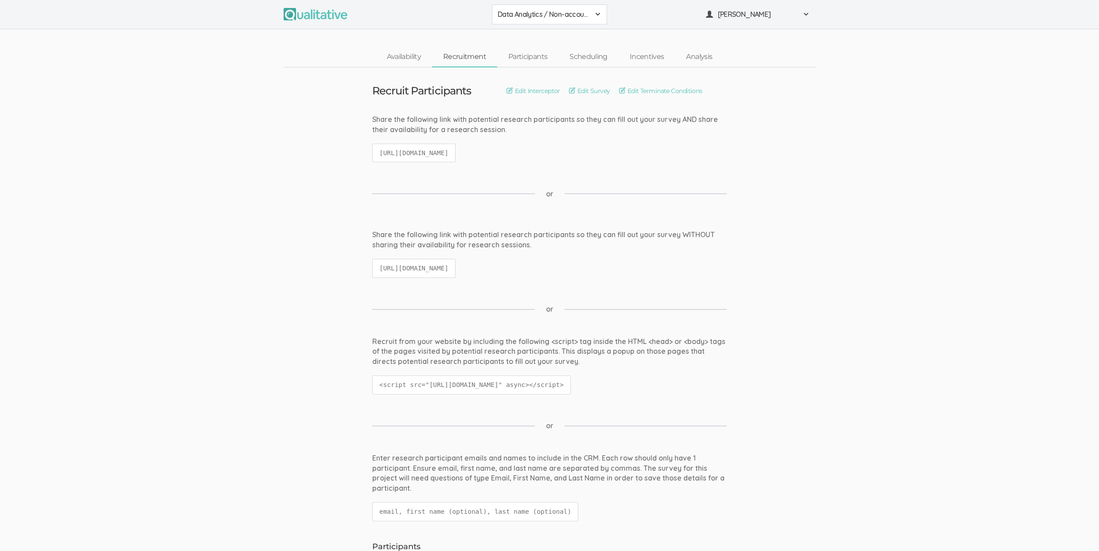
click at [696, 253] on div "Share the following link with potential research participants so they can fill …" at bounding box center [550, 258] width 368 height 57
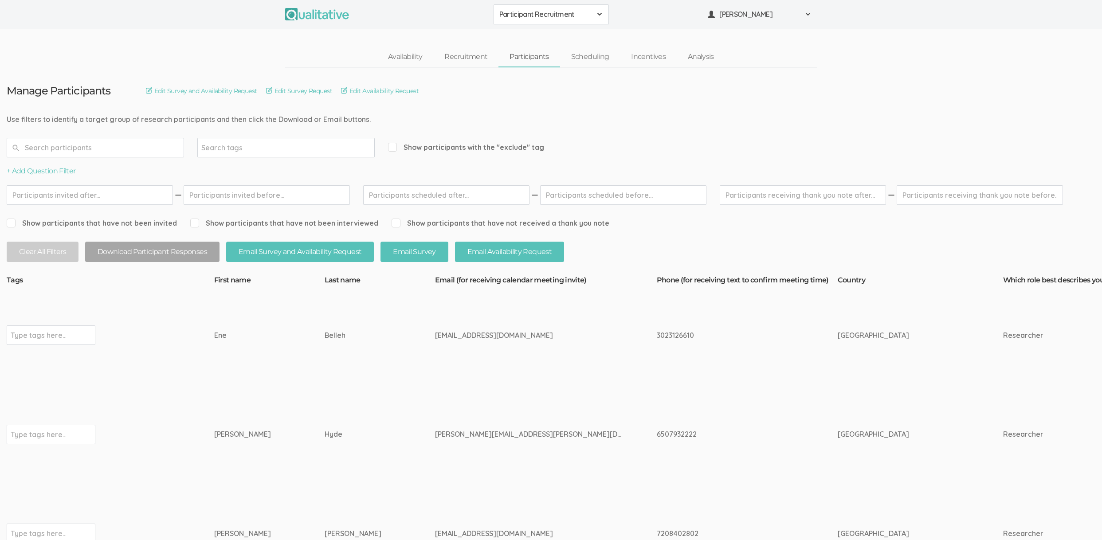
click at [435, 332] on div "eneb1212@yahoo.com" at bounding box center [529, 335] width 188 height 10
copy tr "eneb1212@yahoo.com"
click at [503, 376] on td "eneb1212@yahoo.com" at bounding box center [546, 335] width 222 height 94
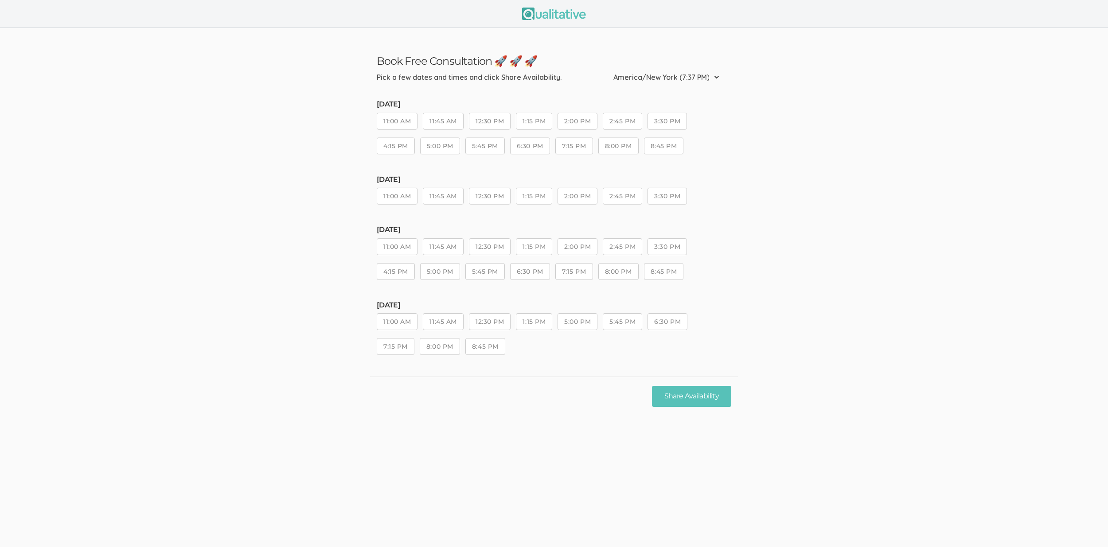
click at [840, 355] on ui-view "Book Free Consultation 🚀 🚀 🚀 Pick a few dates and times and click Share Availab…" at bounding box center [554, 221] width 1108 height 387
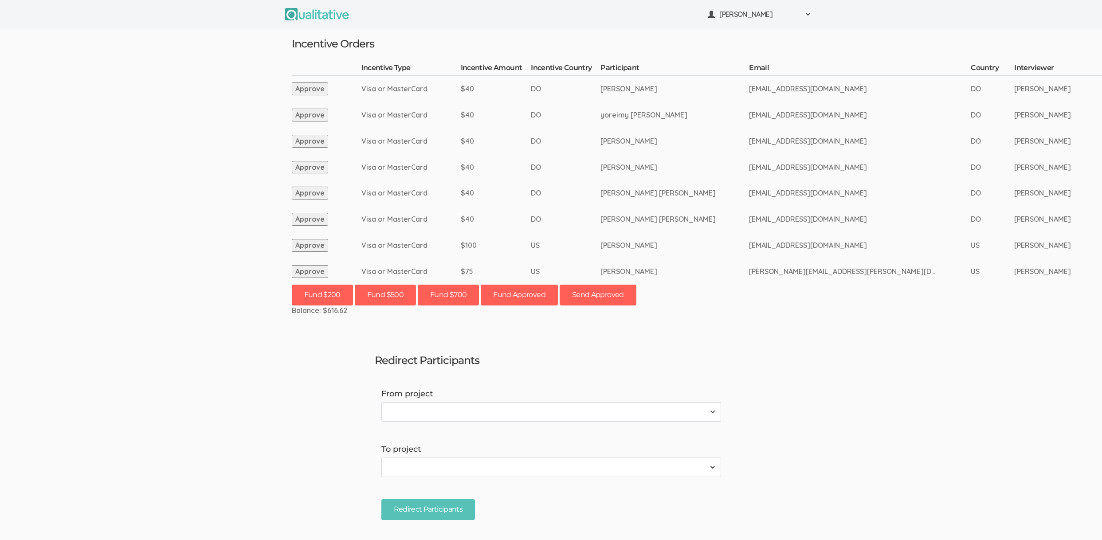
click at [714, 149] on td "[EMAIL_ADDRESS][DOMAIN_NAME]" at bounding box center [860, 141] width 222 height 26
click at [714, 325] on ui-view "[PERSON_NAME] Project Workspace Profile Organization Settings" at bounding box center [551, 270] width 1102 height 540
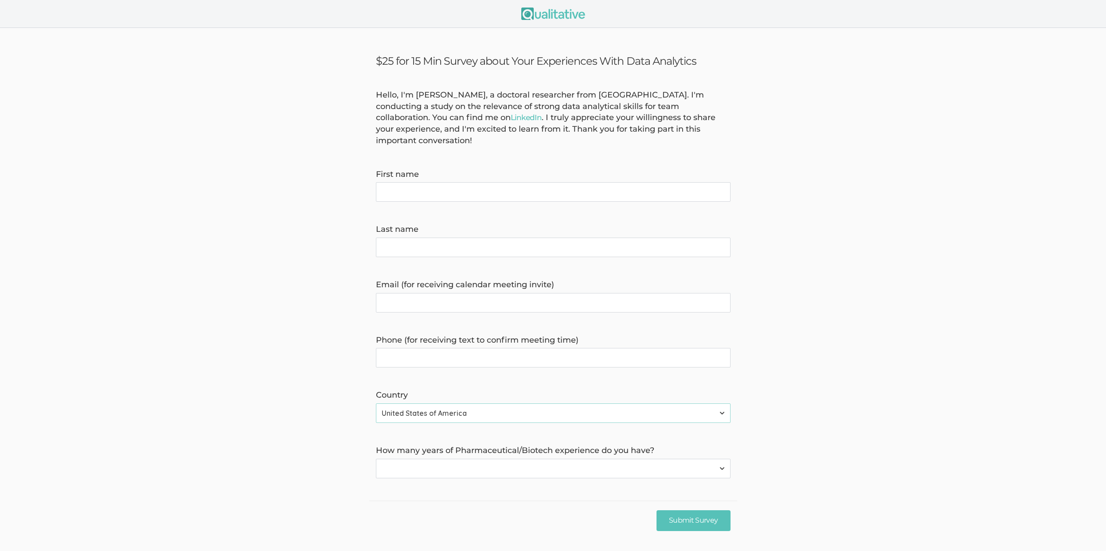
click at [780, 231] on form "Hello, I'm [PERSON_NAME], a doctoral researcher from [GEOGRAPHIC_DATA]. I'm con…" at bounding box center [553, 284] width 1106 height 389
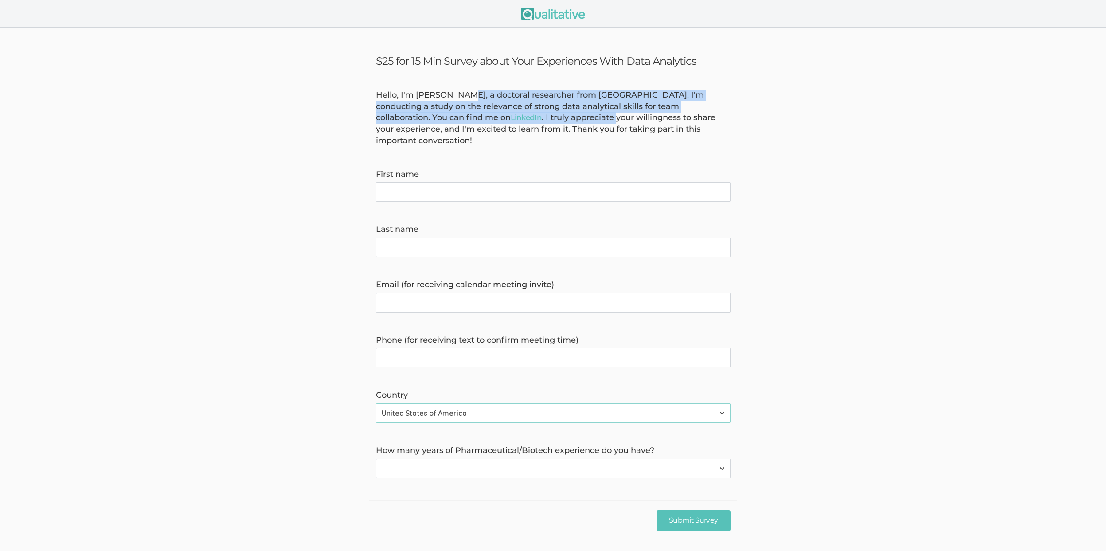
drag, startPoint x: 463, startPoint y: 95, endPoint x: 527, endPoint y: 118, distance: 67.6
click at [527, 118] on div "Hello, I'm [PERSON_NAME], a doctoral researcher from [GEOGRAPHIC_DATA]. I'm con…" at bounding box center [553, 118] width 368 height 57
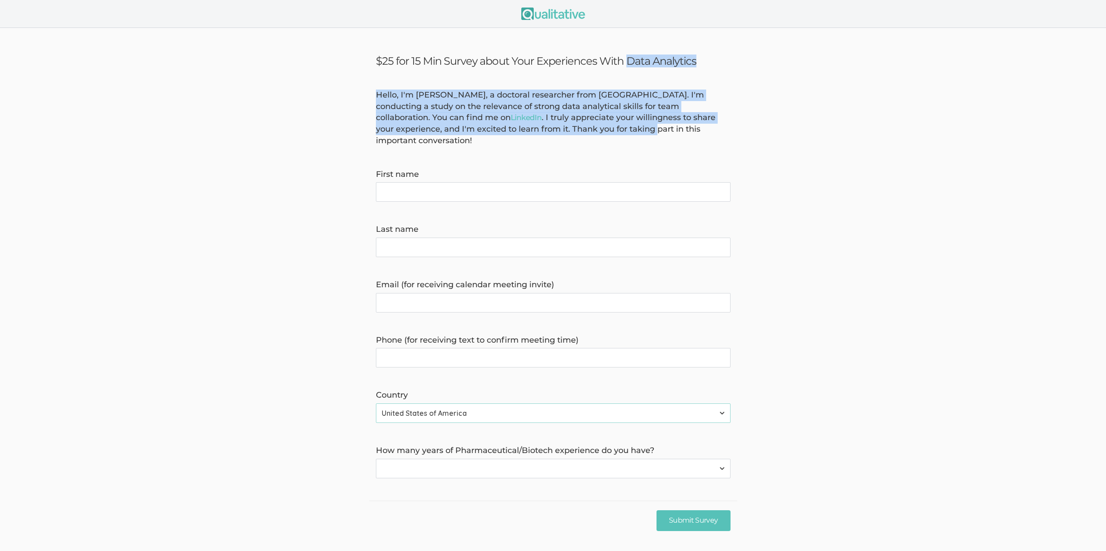
drag, startPoint x: 549, startPoint y: 118, endPoint x: 516, endPoint y: 62, distance: 65.0
click at [516, 62] on ui-view "$25 for 15 Min Survey about Your Experiences With Data Analytics Hello, I'm [PE…" at bounding box center [553, 284] width 1106 height 512
click at [516, 62] on h3 "$25 for 15 Min Survey about Your Experiences With Data Analytics" at bounding box center [553, 61] width 355 height 13
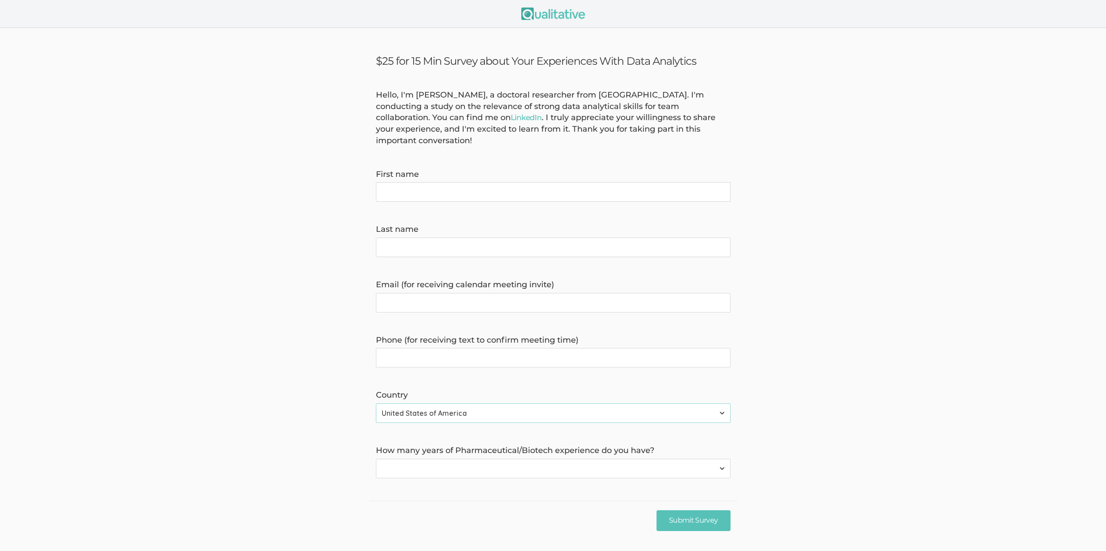
click at [479, 445] on label "How many years of Pharmaceutical/Biotech experience do you have?" at bounding box center [553, 451] width 355 height 12
copy label "Pharmaceutical"
click at [310, 313] on form "Hello, I'm [PERSON_NAME], a doctoral researcher from [GEOGRAPHIC_DATA]. I'm con…" at bounding box center [553, 284] width 1106 height 389
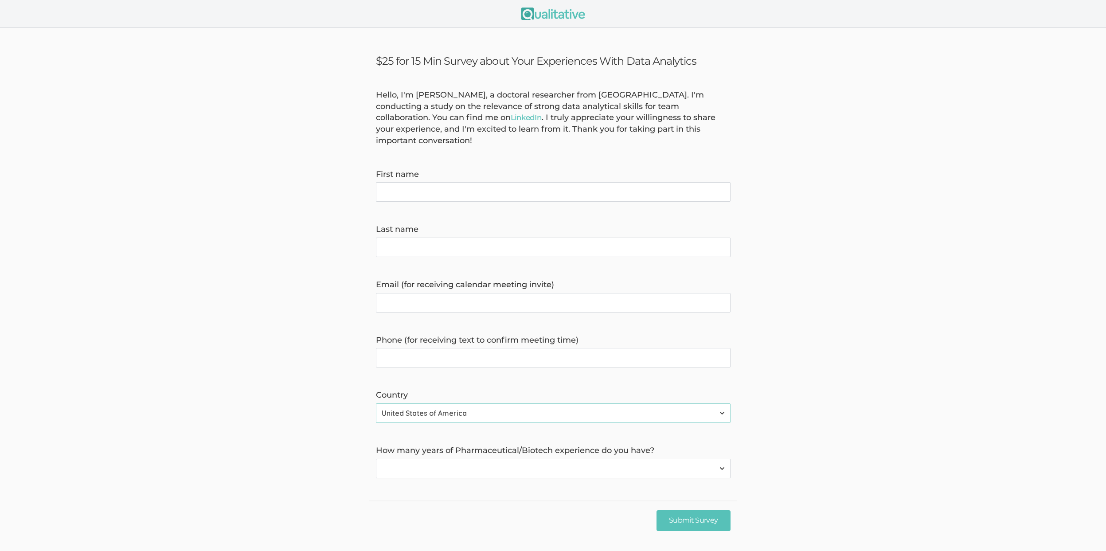
click at [176, 252] on form "Hello, I'm [PERSON_NAME], a doctoral researcher from [GEOGRAPHIC_DATA]. I'm con…" at bounding box center [553, 284] width 1106 height 389
click at [356, 163] on form "Hello, I'm [PERSON_NAME], a doctoral researcher from [GEOGRAPHIC_DATA]. I'm con…" at bounding box center [553, 284] width 1106 height 389
click at [274, 211] on form "Hello, I'm [PERSON_NAME], a doctoral researcher from [GEOGRAPHIC_DATA]. I'm con…" at bounding box center [553, 284] width 1106 height 389
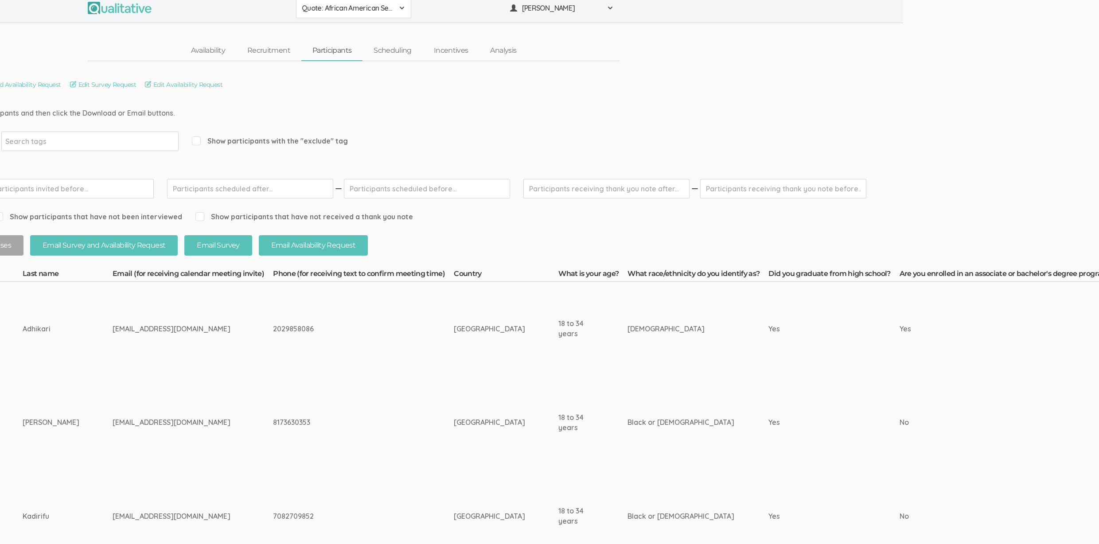
scroll to position [0, 196]
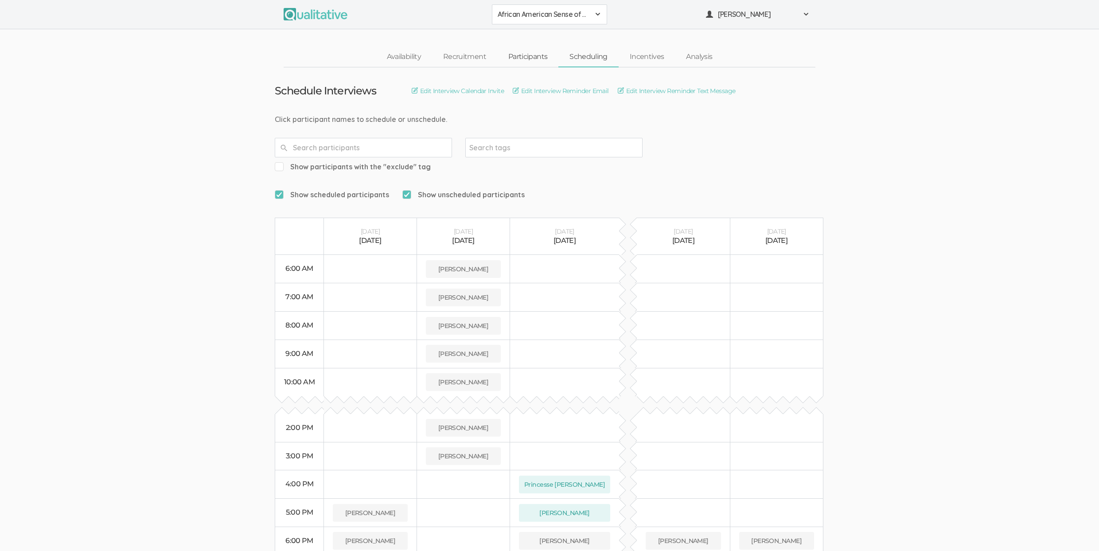
click at [536, 56] on link "Participants" at bounding box center [527, 56] width 61 height 19
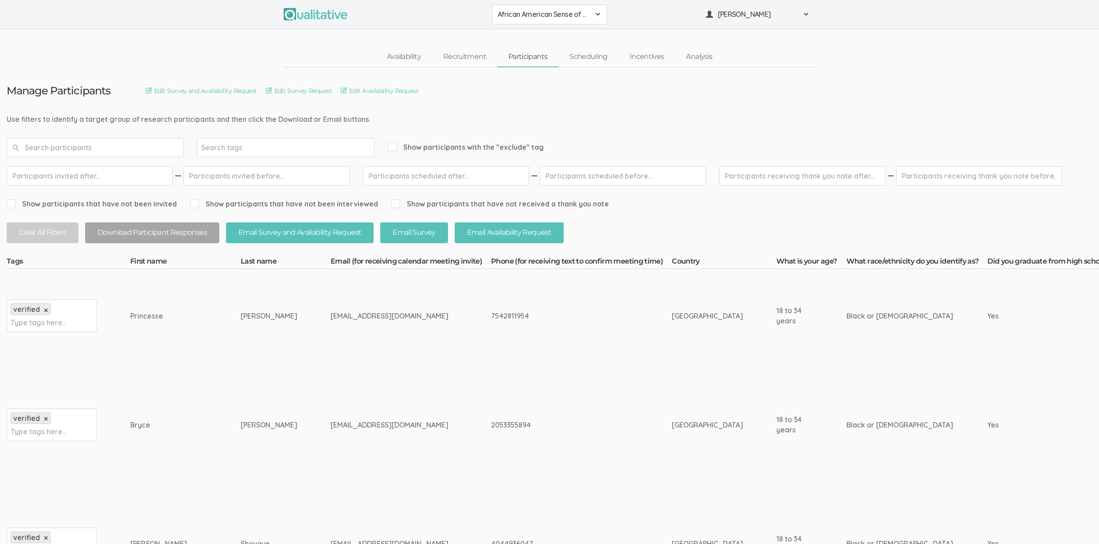
click at [262, 451] on td "[PERSON_NAME]" at bounding box center [286, 425] width 90 height 124
